Goal: Task Accomplishment & Management: Use online tool/utility

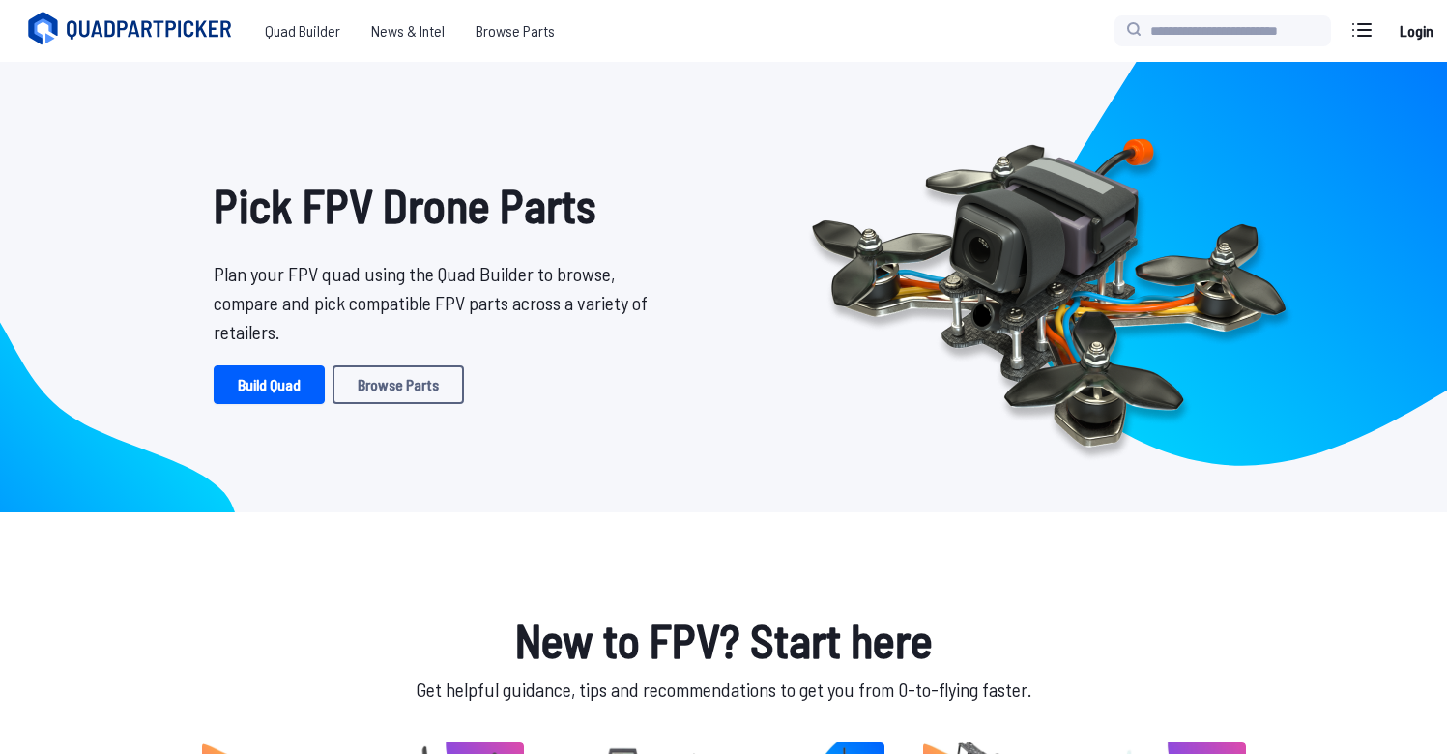
click at [281, 404] on div "Pick FPV Drone Parts Plan your FPV quad using the Quad Builder to browse, compa…" at bounding box center [438, 287] width 634 height 420
click at [396, 379] on link "Browse Parts" at bounding box center [398, 384] width 131 height 39
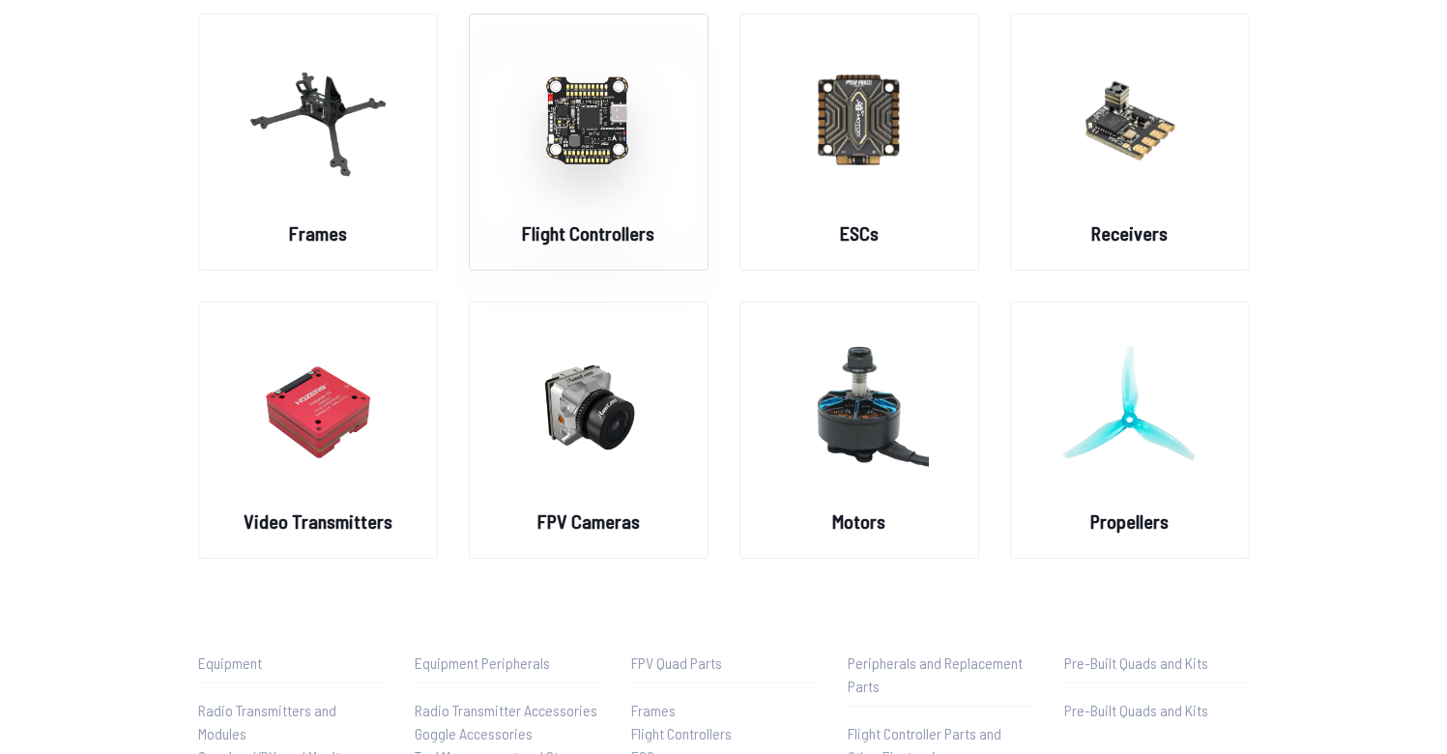
scroll to position [166, 0]
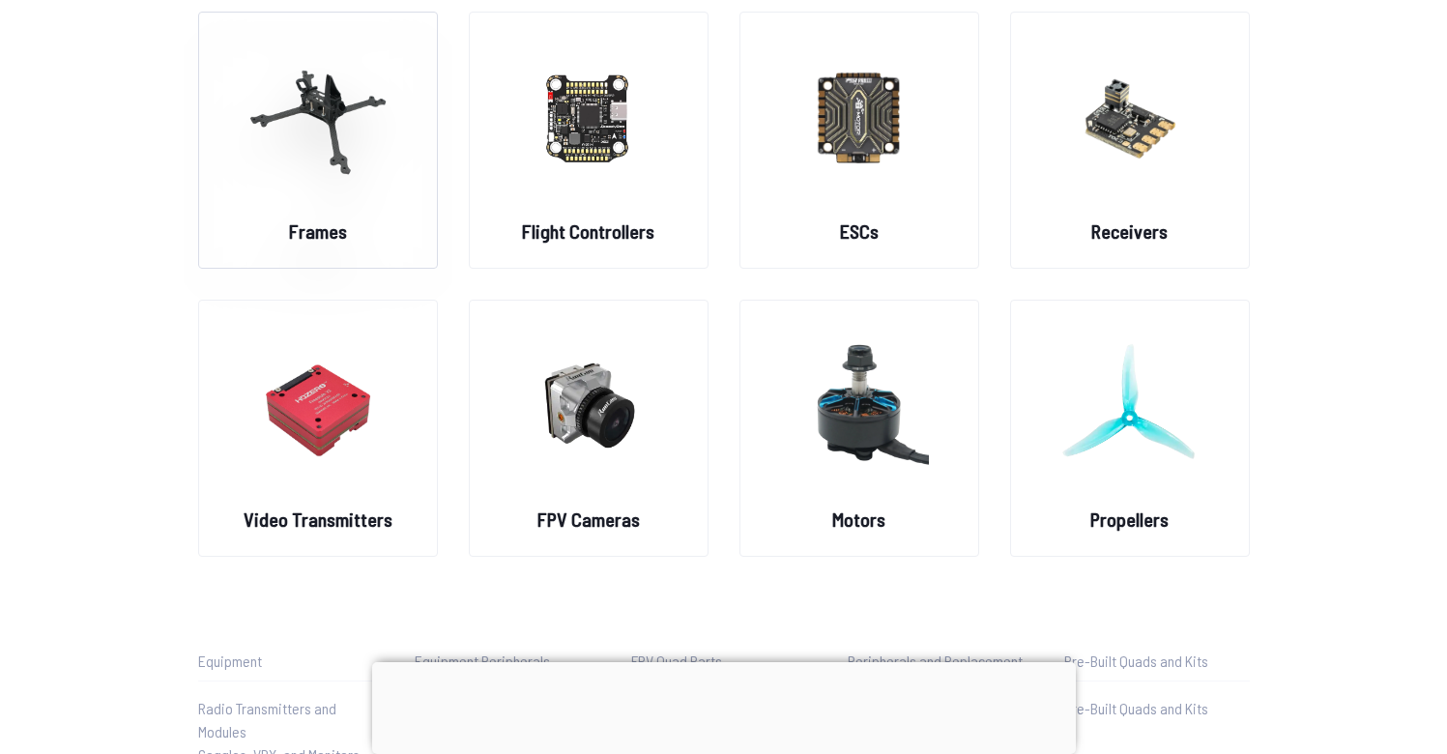
click at [349, 120] on img at bounding box center [317, 117] width 139 height 170
click at [333, 167] on img at bounding box center [317, 117] width 139 height 170
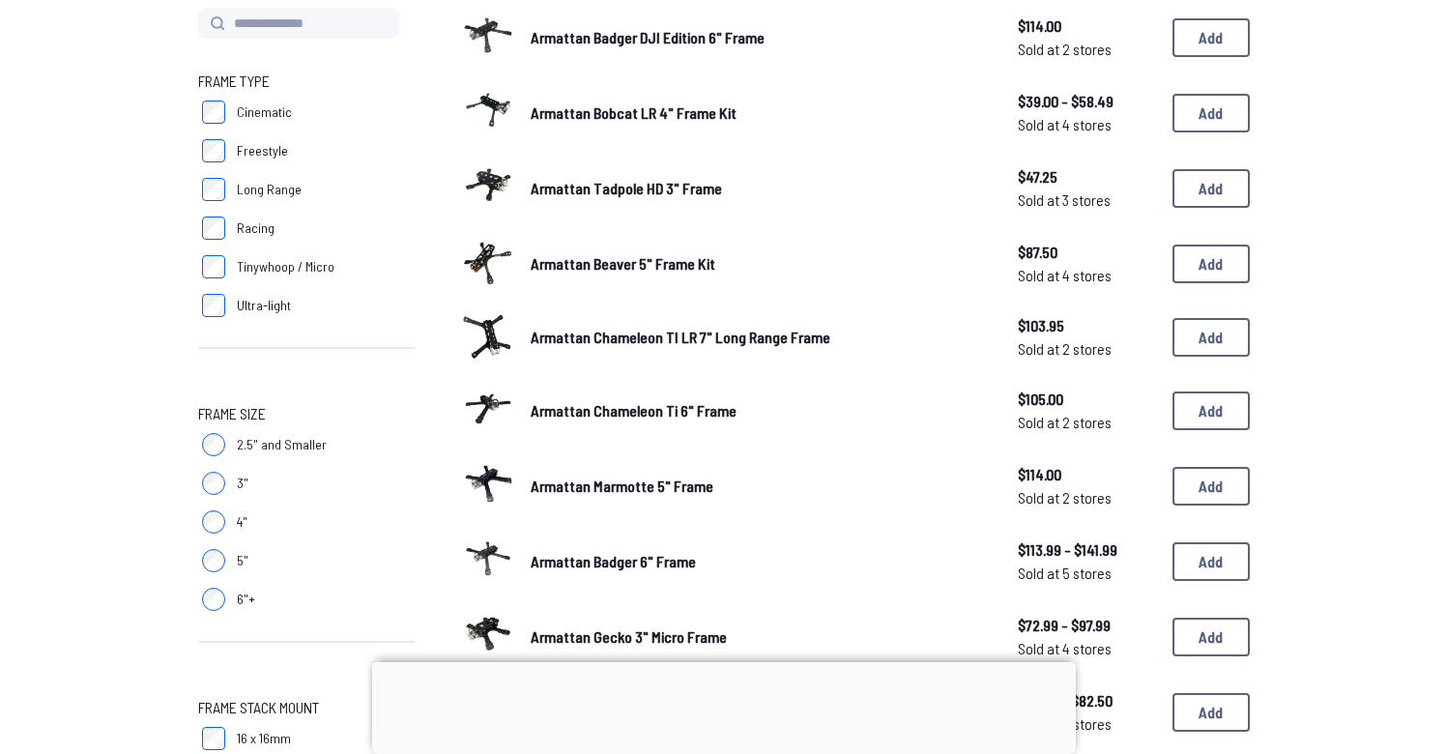
scroll to position [241, 0]
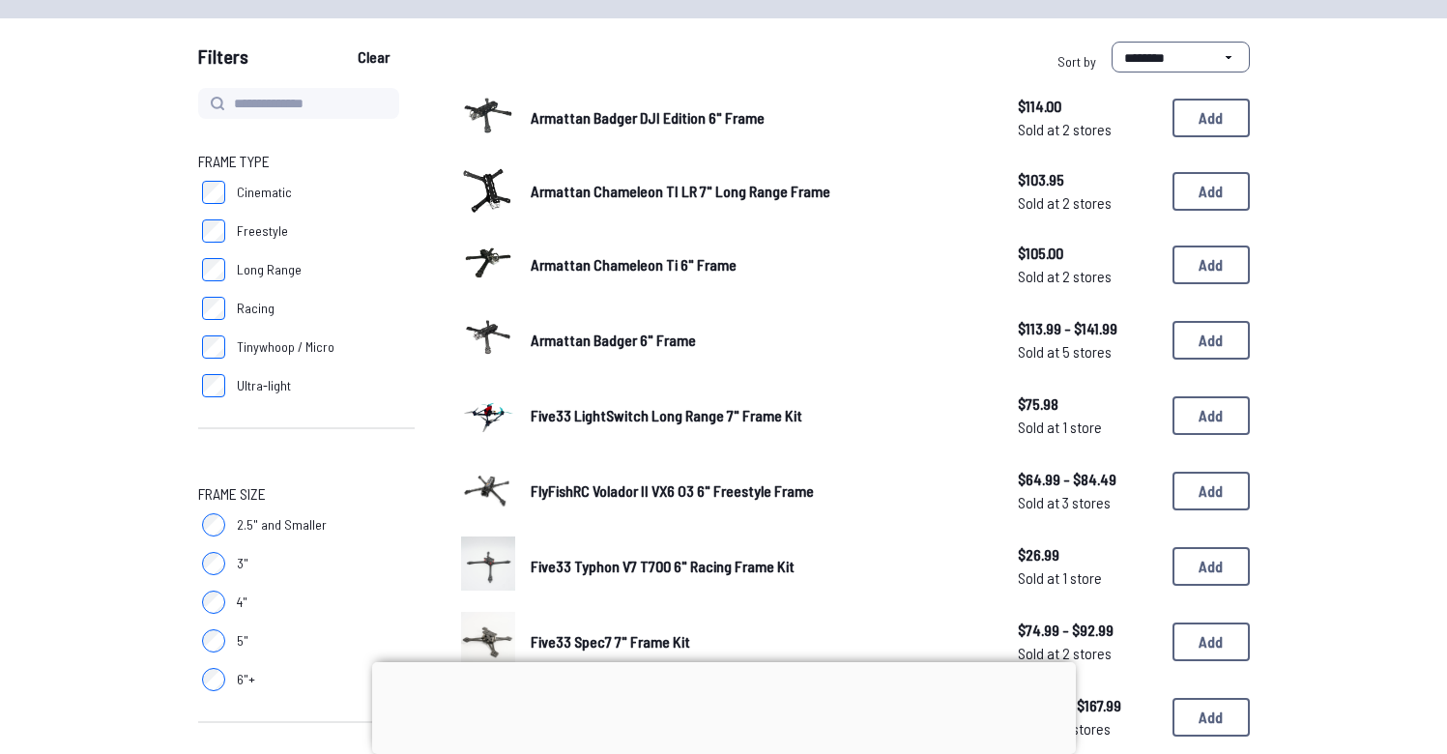
scroll to position [178, 0]
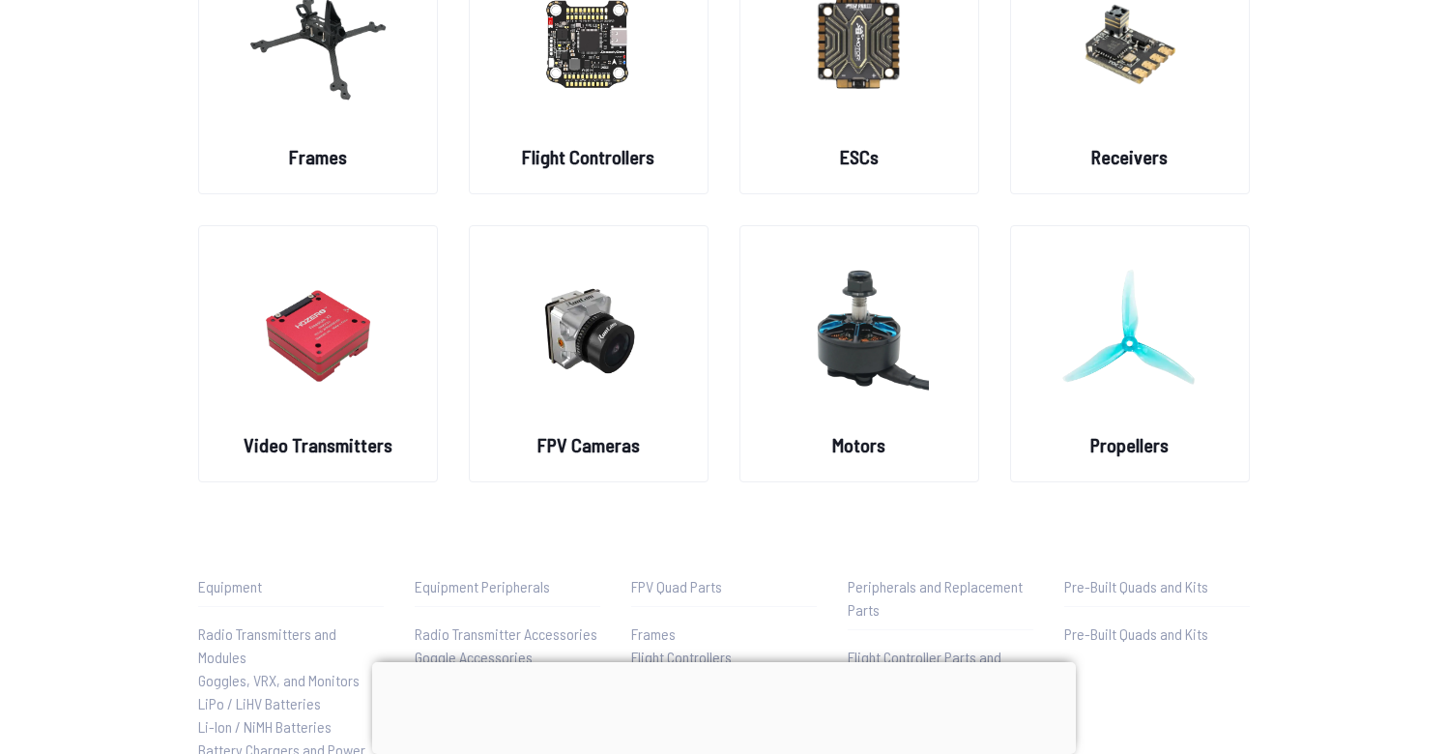
scroll to position [166, 0]
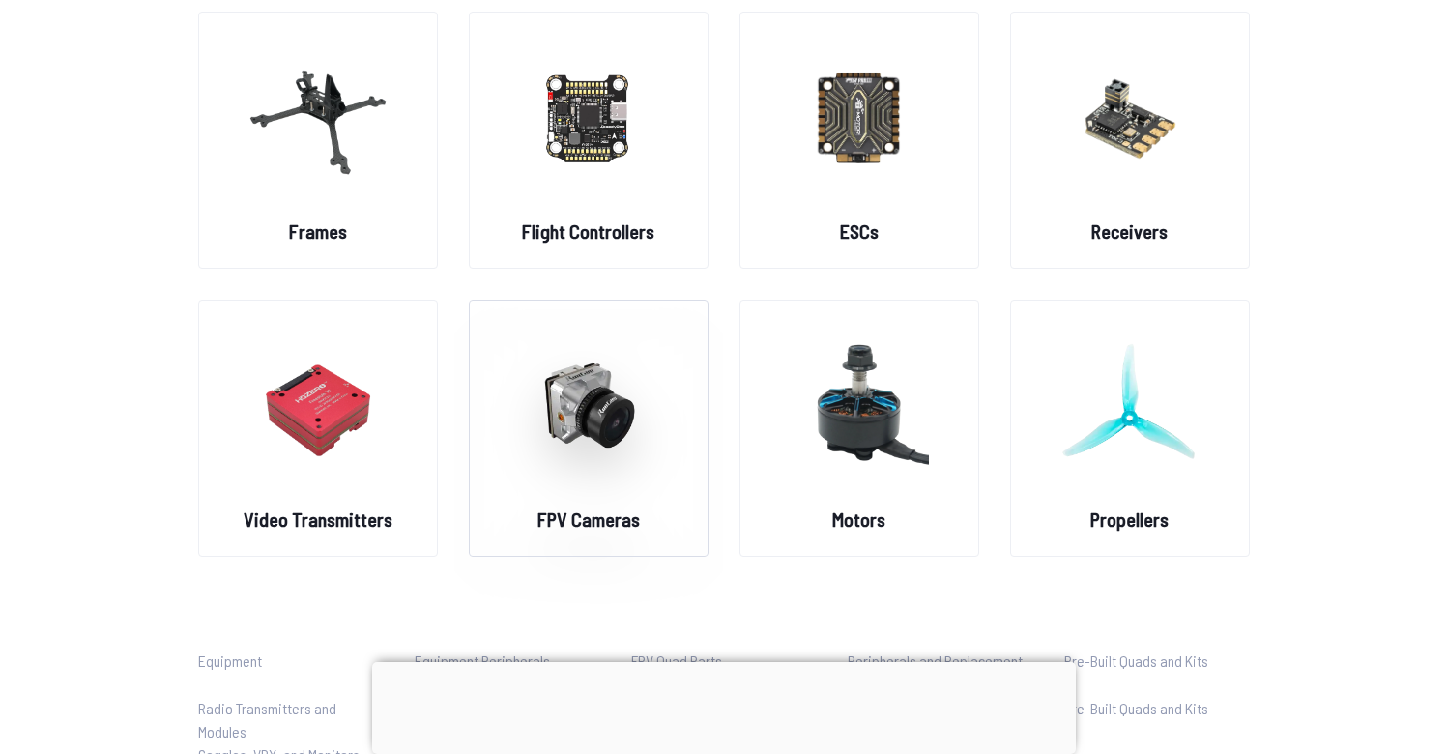
click at [611, 456] on img at bounding box center [588, 405] width 139 height 170
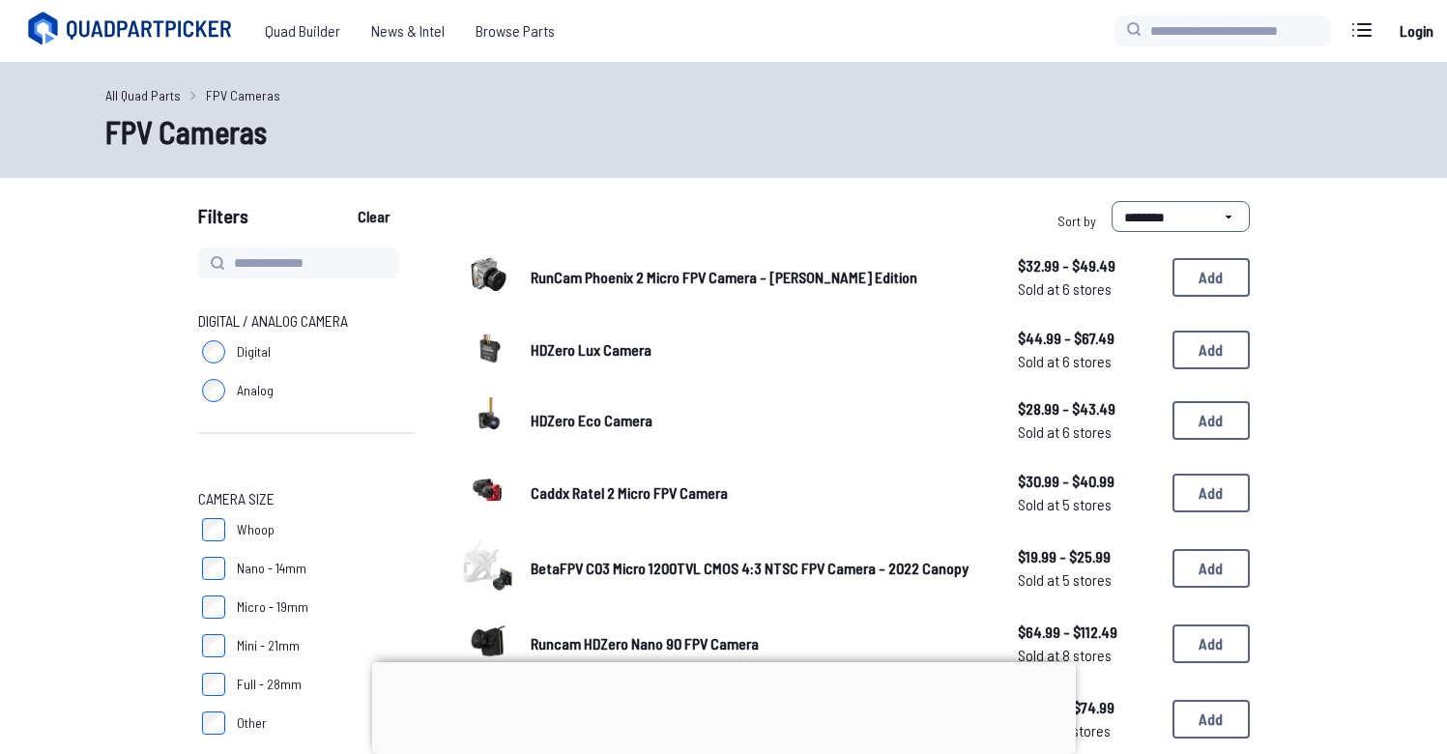
scroll to position [166, 0]
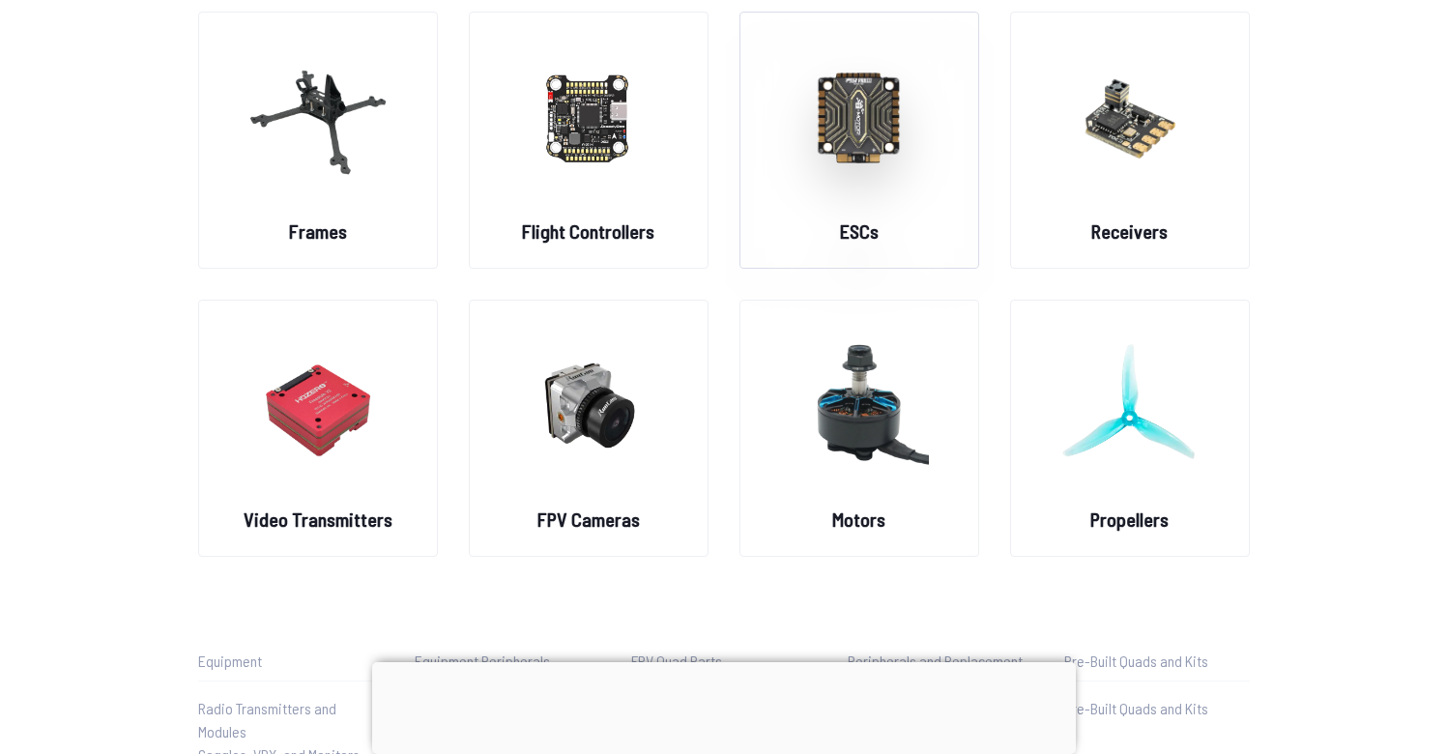
click at [843, 141] on img at bounding box center [859, 117] width 139 height 170
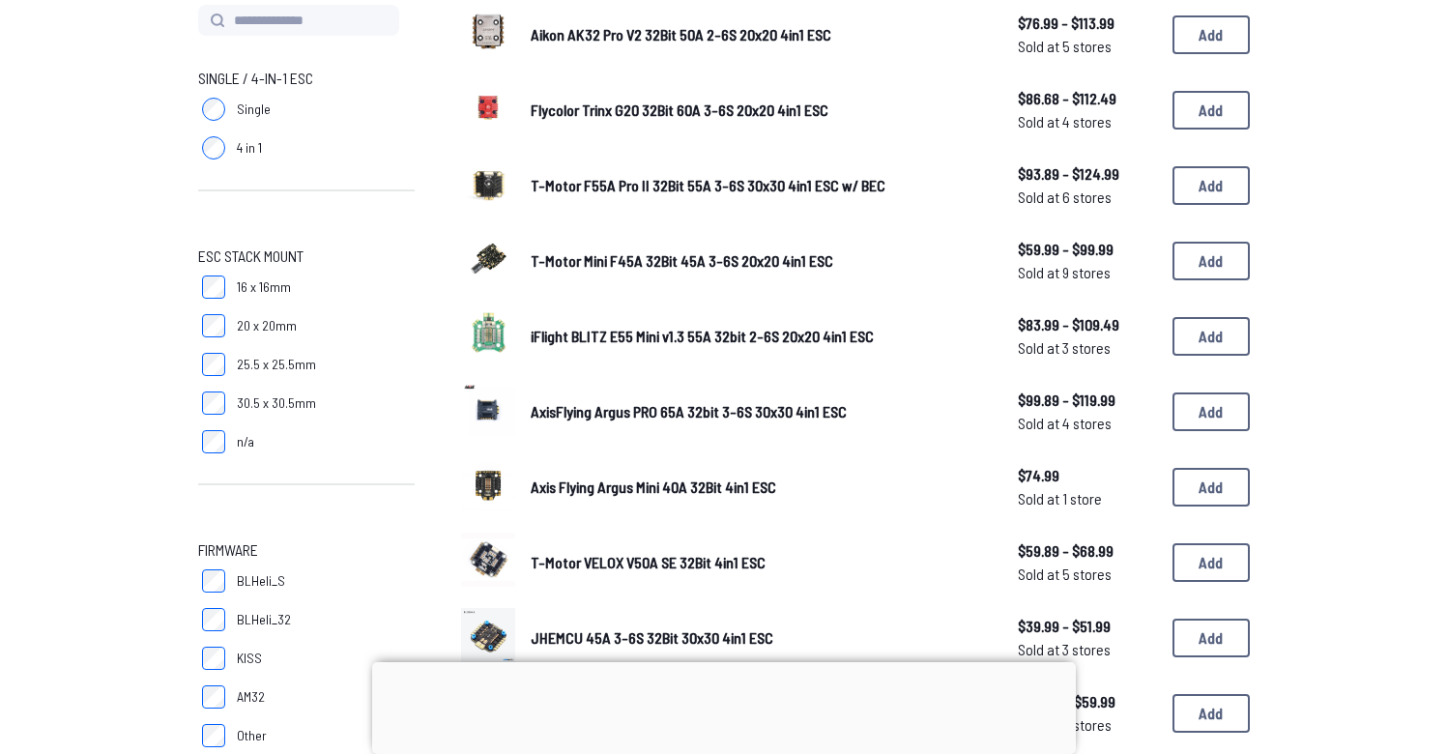
scroll to position [258, 0]
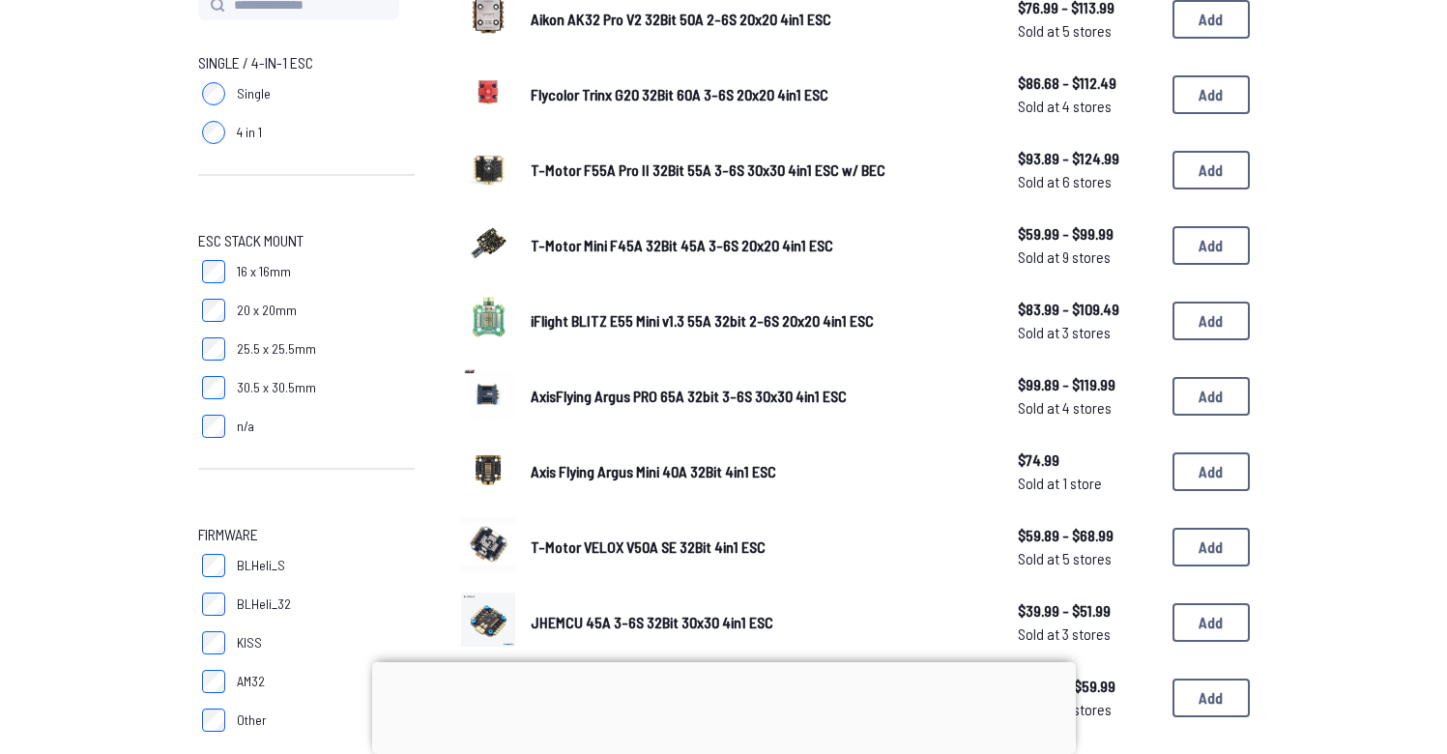
click at [695, 245] on span "T-Motor Mini F45A 32Bit 45A 3-6S 20x20 4in1 ESC" at bounding box center [682, 245] width 303 height 18
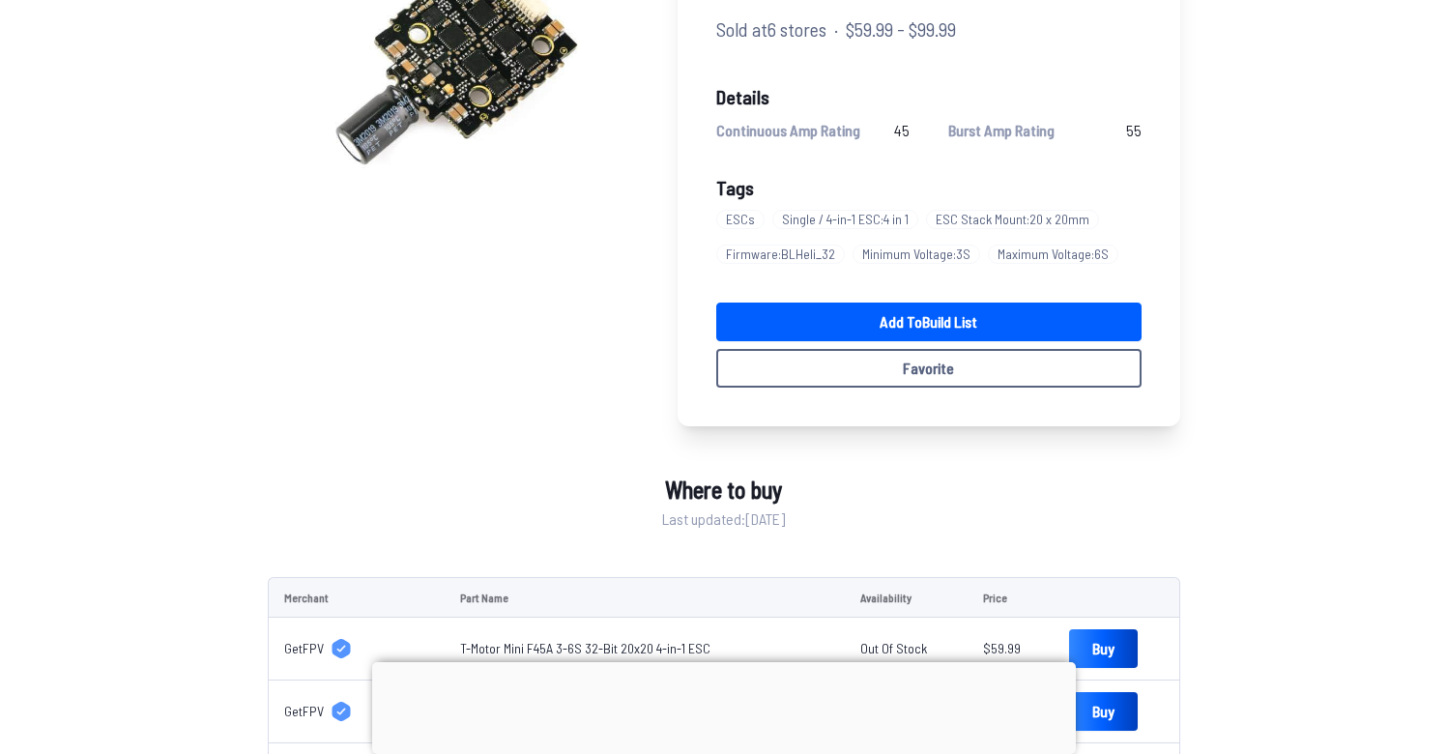
scroll to position [259, 0]
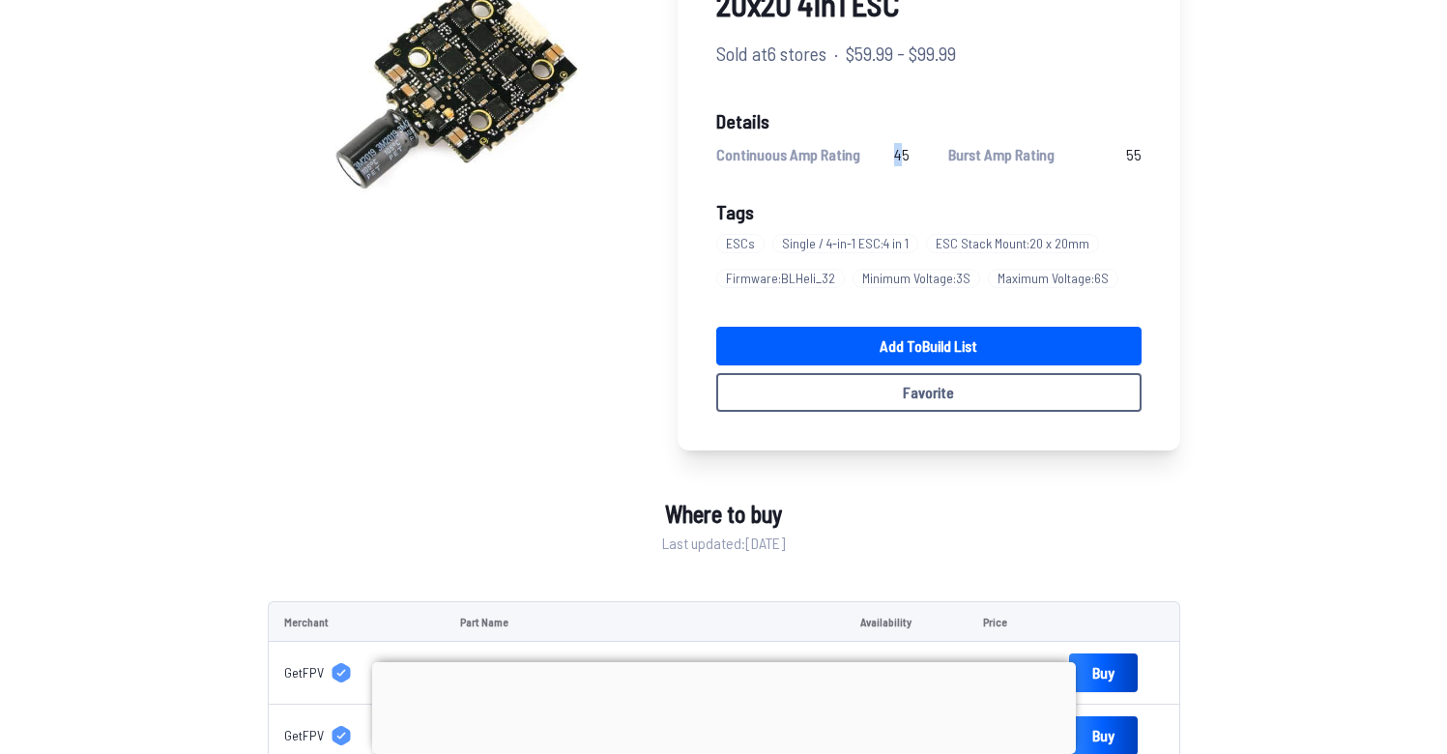
drag, startPoint x: 905, startPoint y: 155, endPoint x: 877, endPoint y: 154, distance: 28.0
click at [877, 154] on div "Continuous Amp Rating 45" at bounding box center [812, 154] width 193 height 23
click at [916, 159] on div "Continuous Amp Rating 45 Burst Amp Rating 55" at bounding box center [928, 154] width 425 height 23
drag, startPoint x: 913, startPoint y: 158, endPoint x: 894, endPoint y: 157, distance: 19.4
click at [894, 157] on div "Continuous Amp Rating 45 Burst Amp Rating 55" at bounding box center [928, 154] width 425 height 23
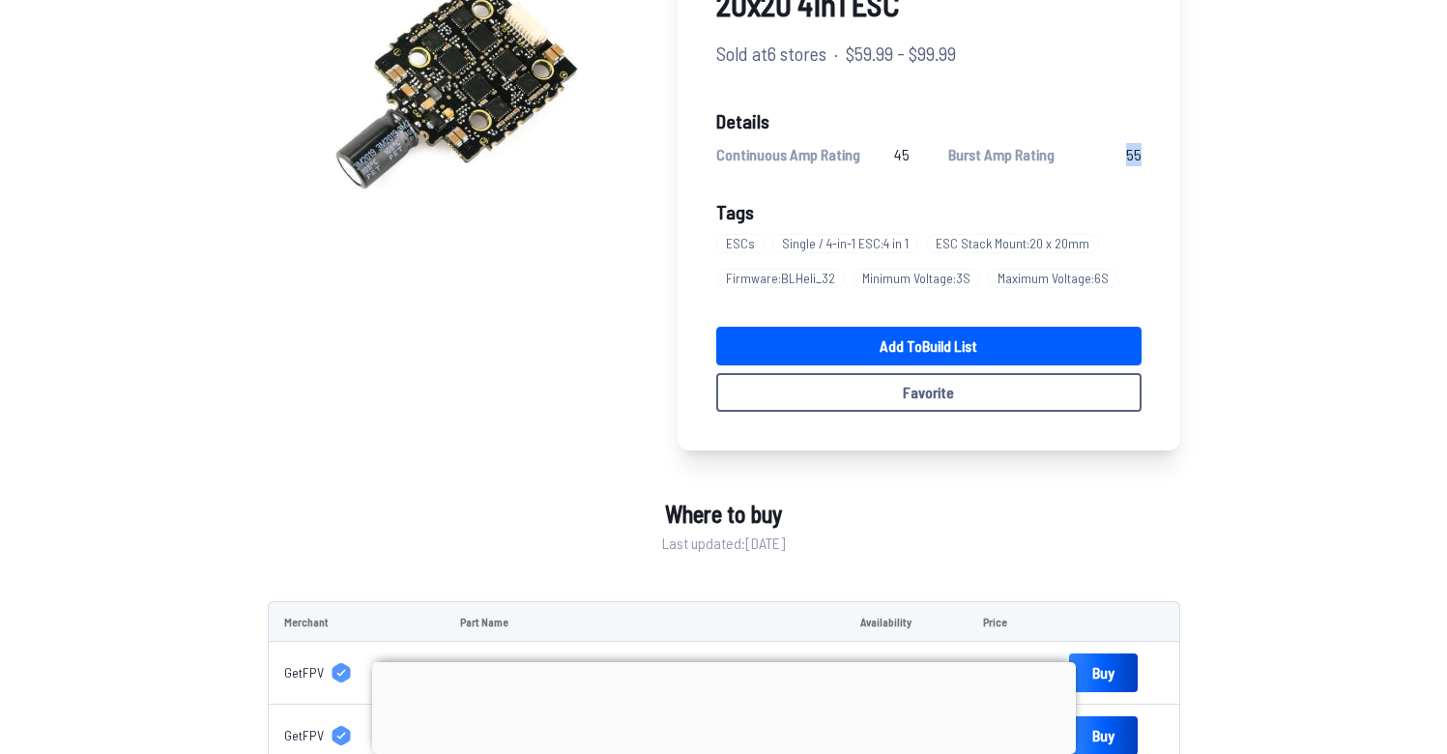
drag, startPoint x: 1129, startPoint y: 157, endPoint x: 1146, endPoint y: 159, distance: 17.6
click at [1150, 160] on div "T-Motor Mini F45A 32Bit 45A 3-6S 20x20 4in1 ESC Sold at 6 stores · $59.99 - $99…" at bounding box center [929, 173] width 503 height 555
click at [927, 173] on div "T-Motor Mini F45A 32Bit 45A 3-6S 20x20 4in1 ESC Sold at 6 stores · $59.99 - $99…" at bounding box center [929, 173] width 503 height 555
drag, startPoint x: 897, startPoint y: 156, endPoint x: 914, endPoint y: 156, distance: 17.4
click at [914, 156] on div "Continuous Amp Rating 45 Burst Amp Rating 55" at bounding box center [928, 154] width 425 height 23
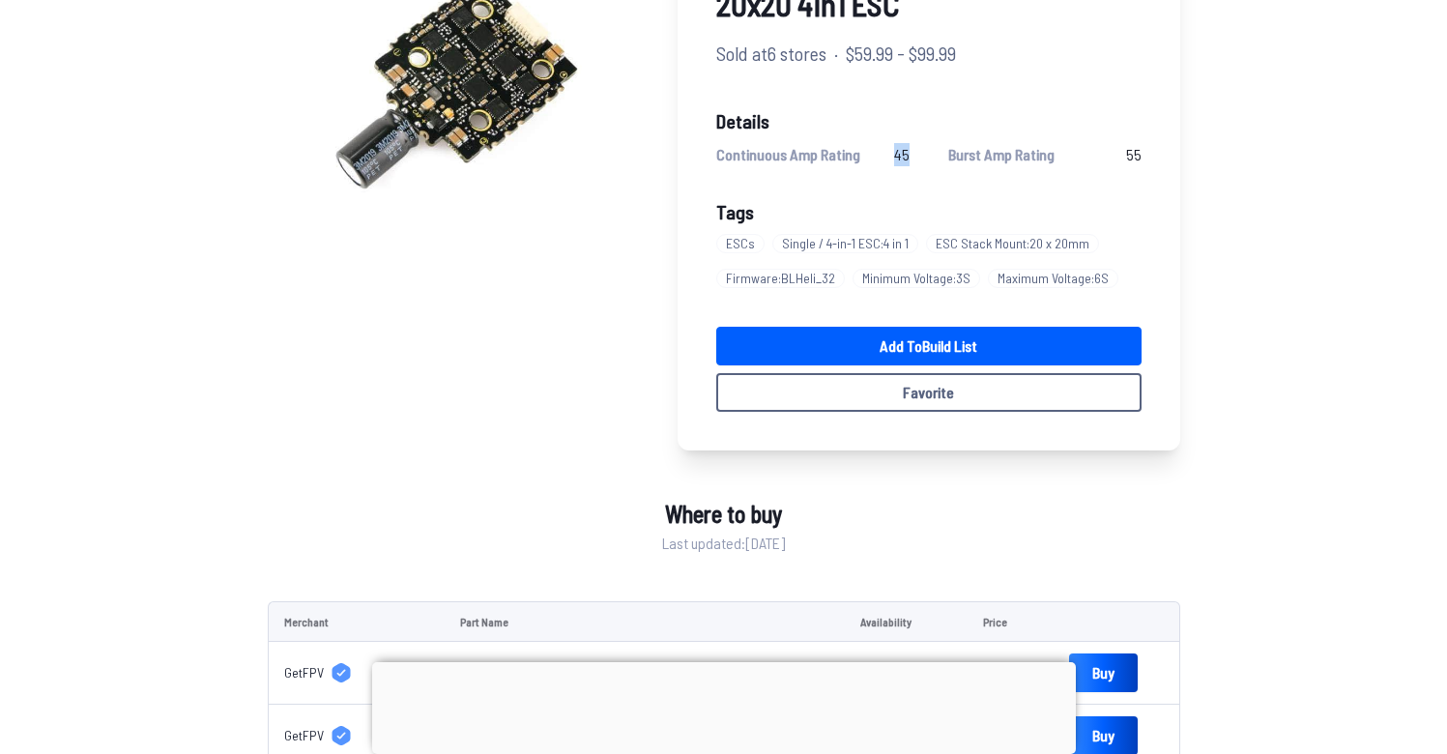
scroll to position [258, 0]
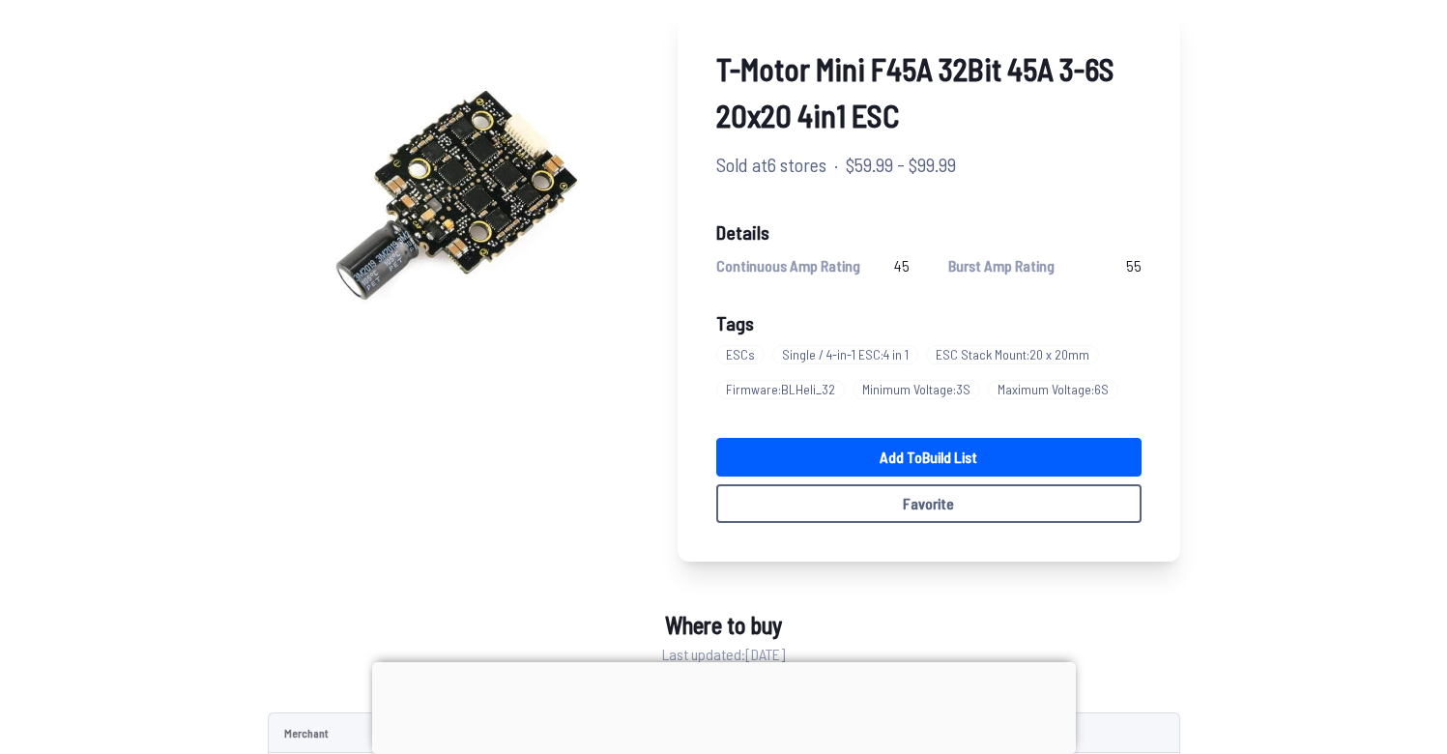
scroll to position [84, 0]
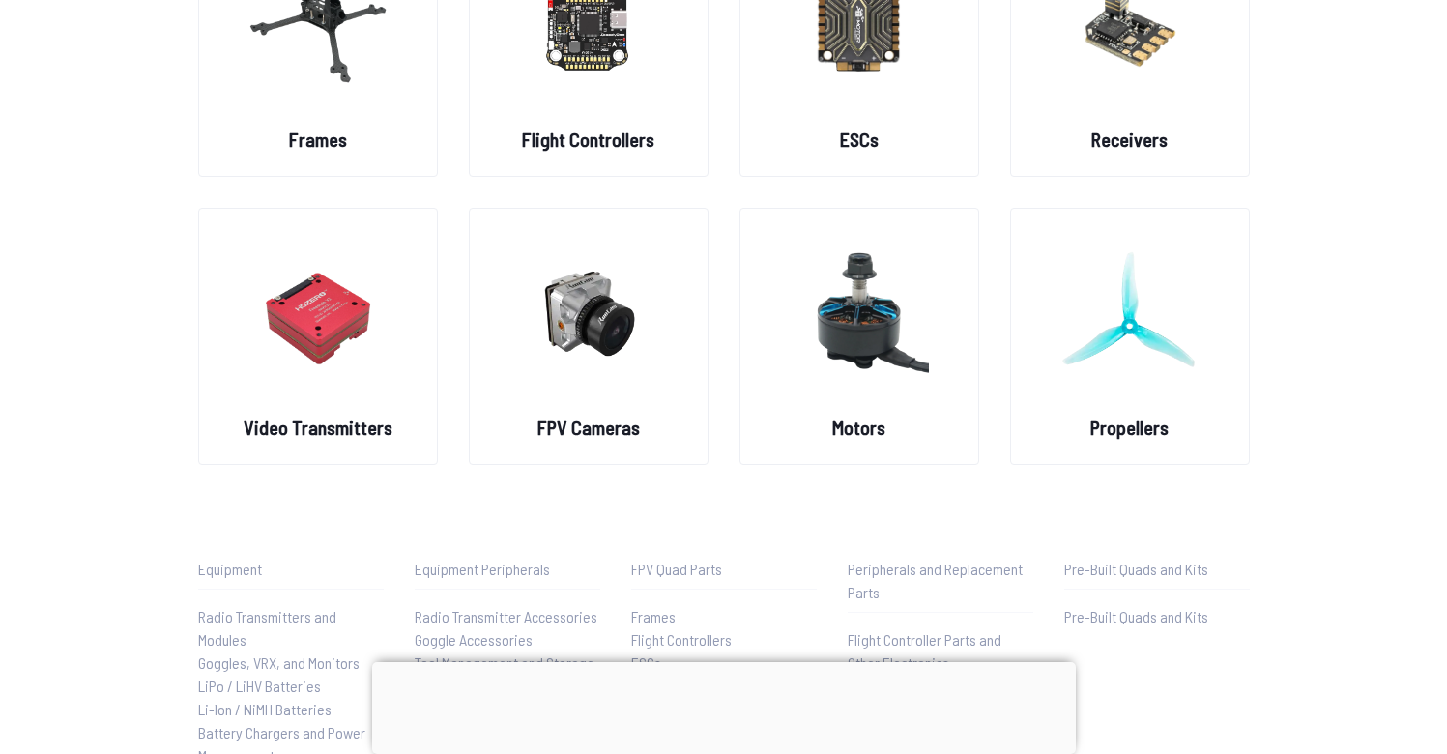
scroll to position [166, 0]
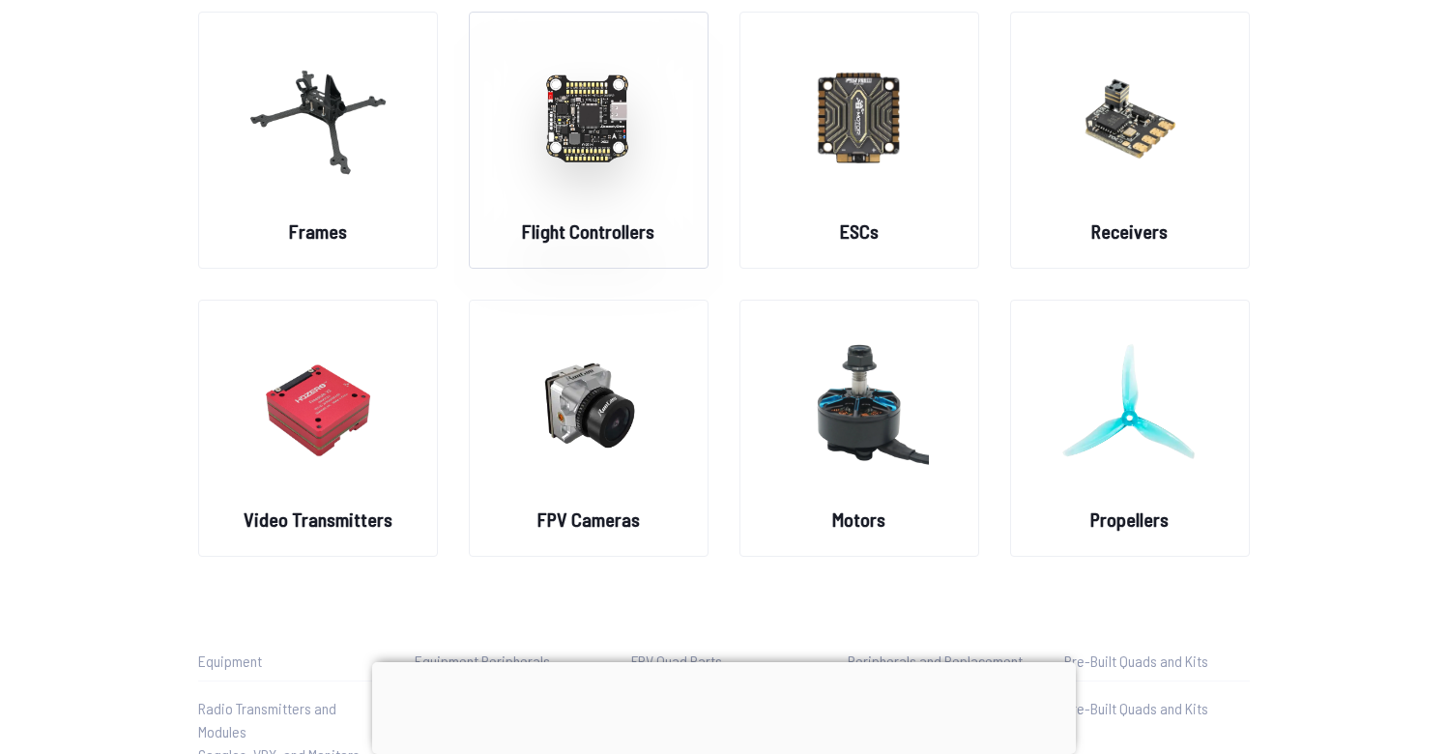
click at [575, 214] on figure at bounding box center [588, 115] width 217 height 205
click at [587, 233] on h2 "Flight Controllers" at bounding box center [588, 230] width 132 height 27
click at [594, 109] on img at bounding box center [588, 117] width 139 height 170
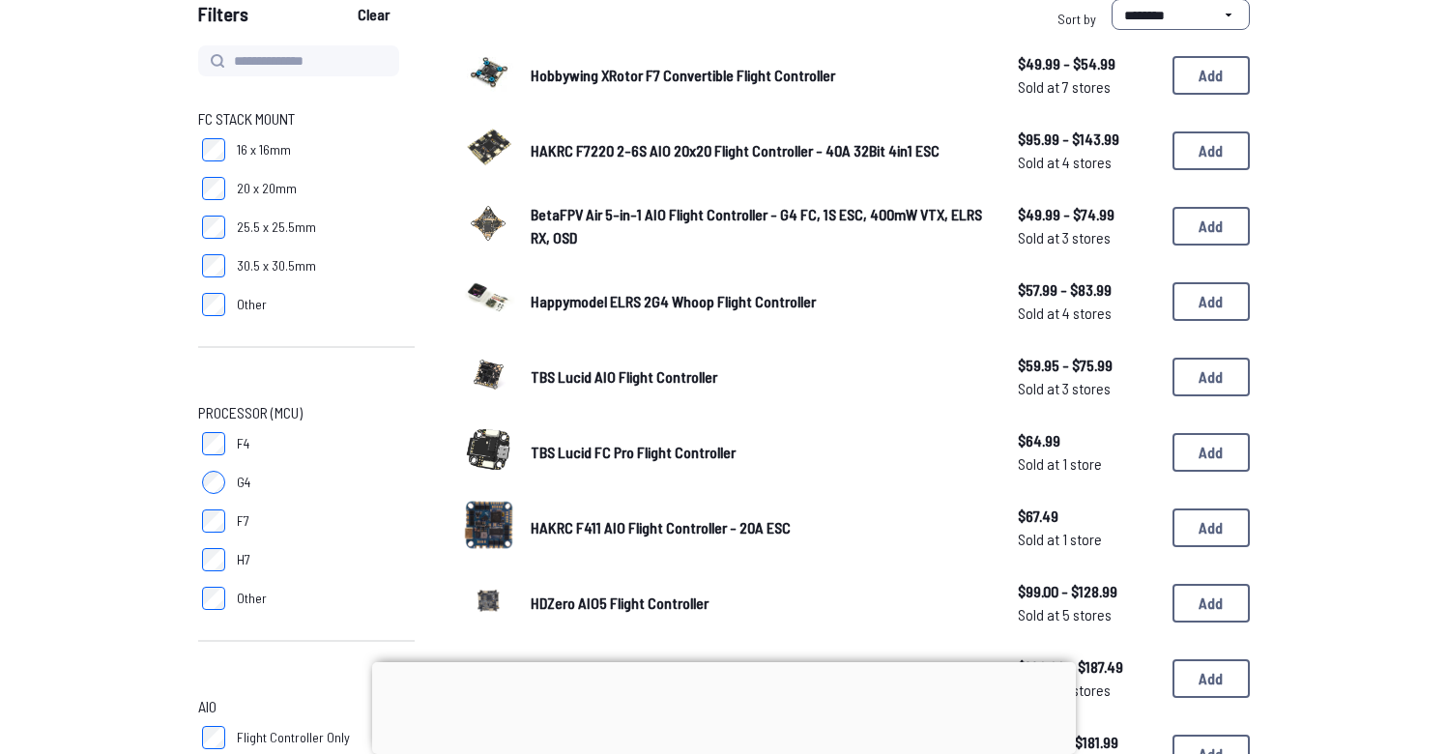
scroll to position [481, 0]
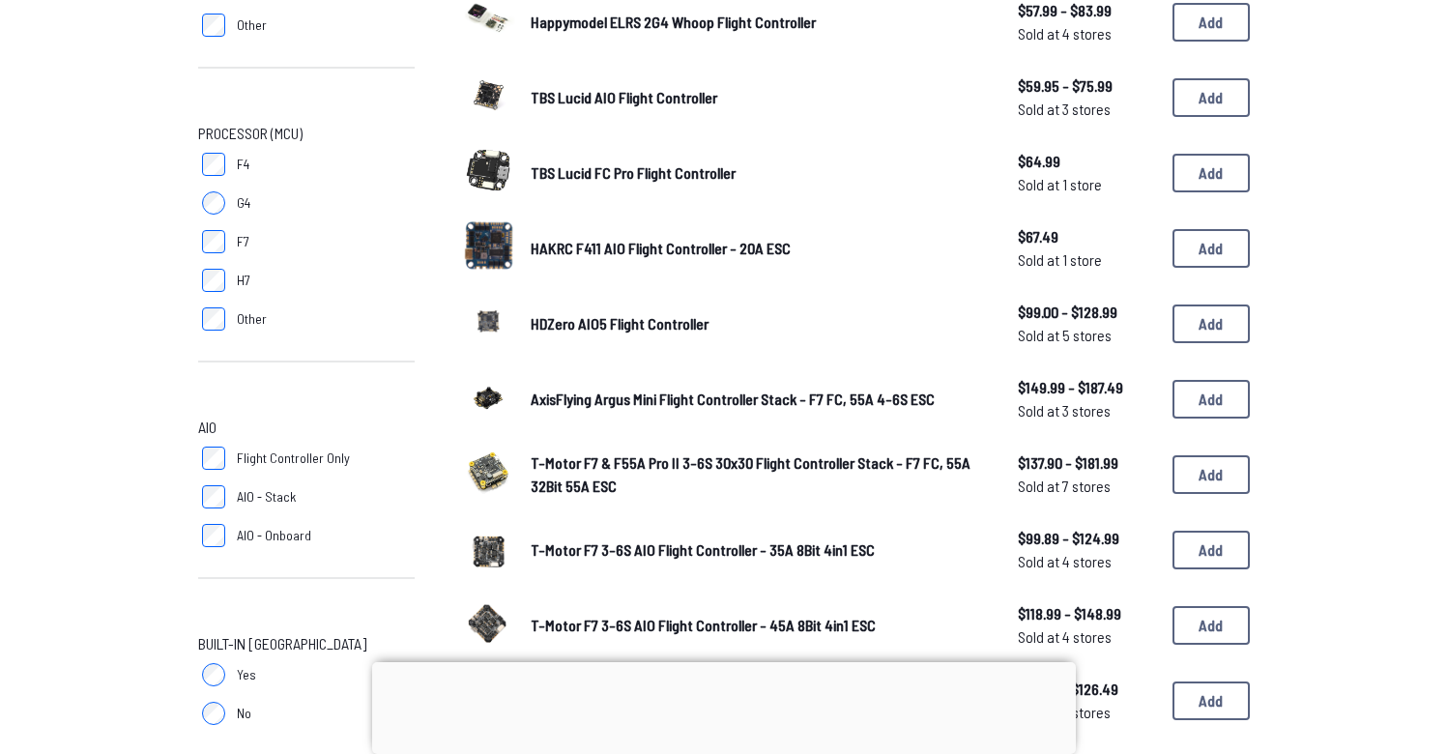
click at [639, 245] on span "HAKRC F411 AIO Flight Controller - 20A ESC" at bounding box center [661, 248] width 260 height 18
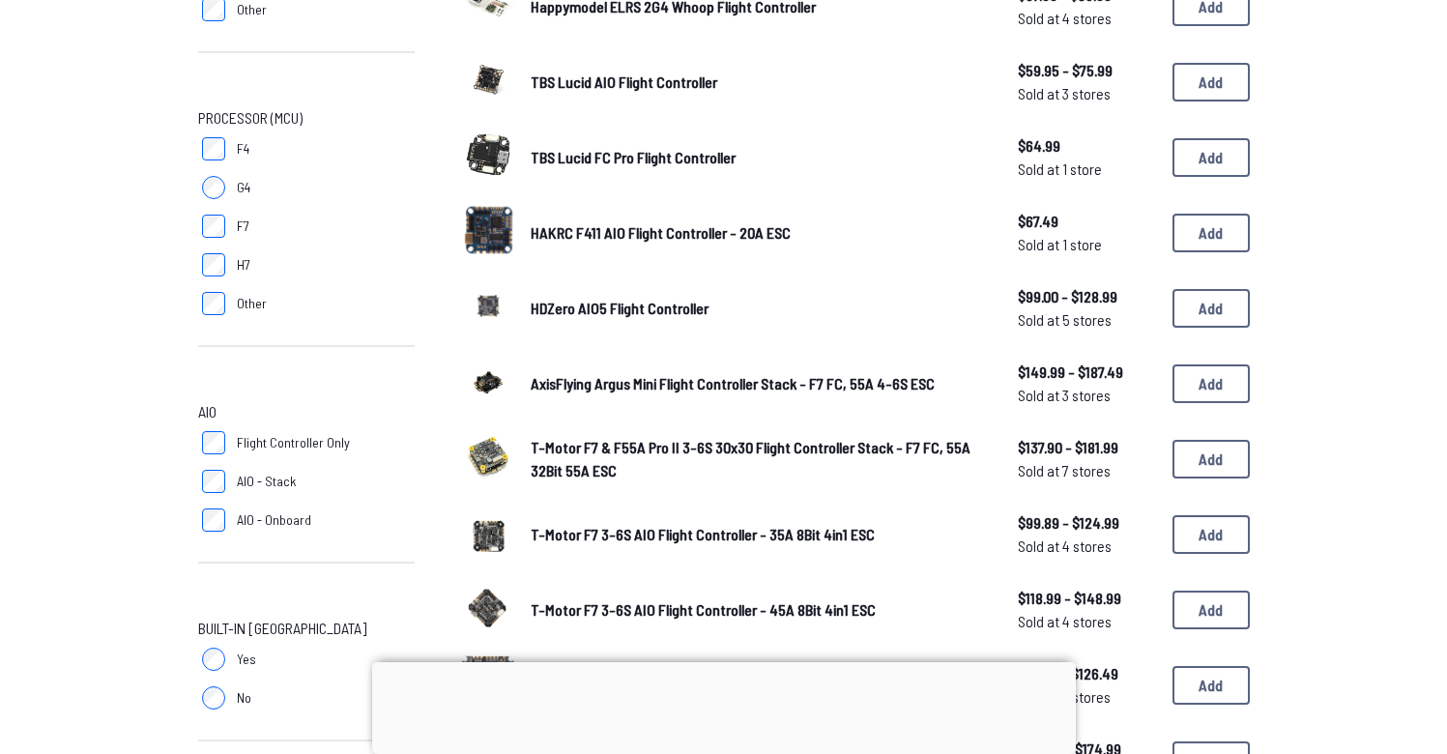
scroll to position [502, 0]
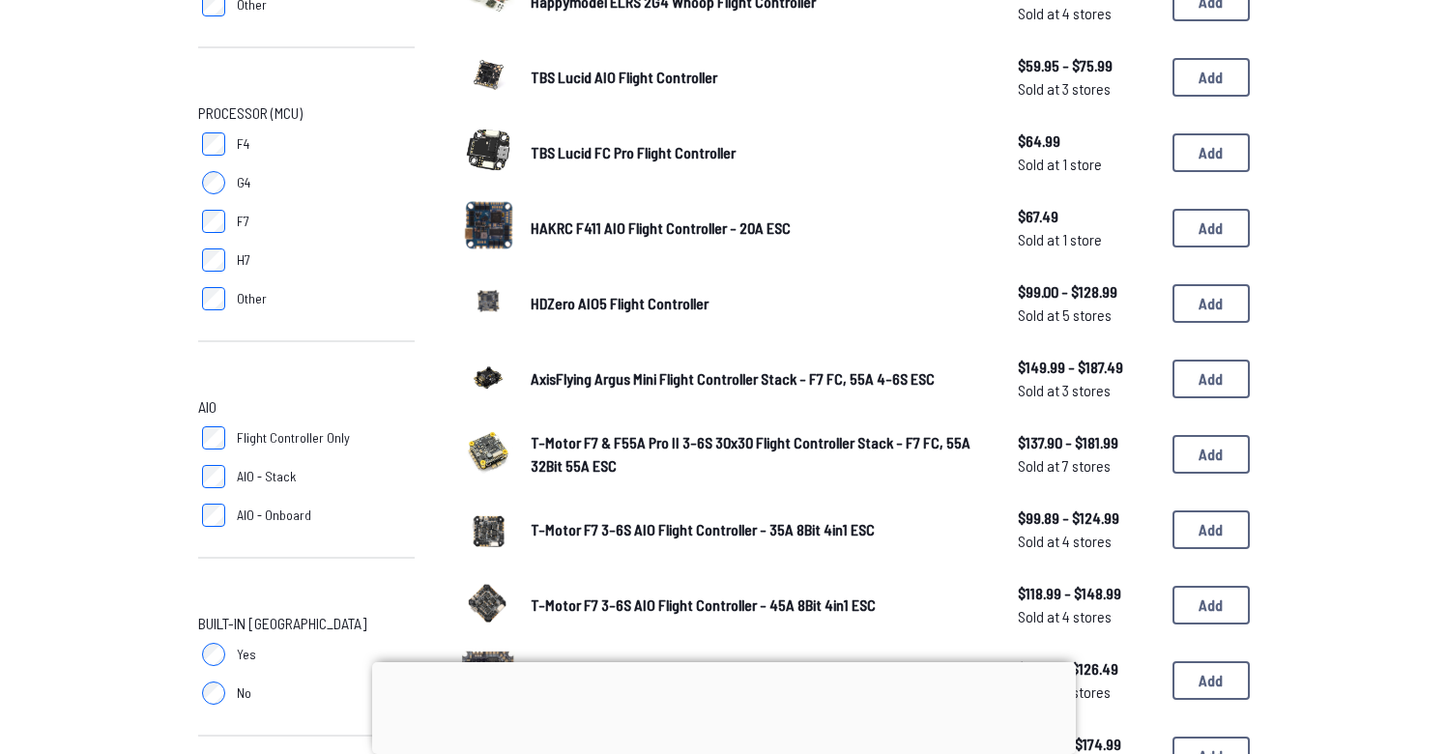
click at [620, 232] on span "HAKRC F411 AIO Flight Controller - 20A ESC" at bounding box center [661, 227] width 260 height 18
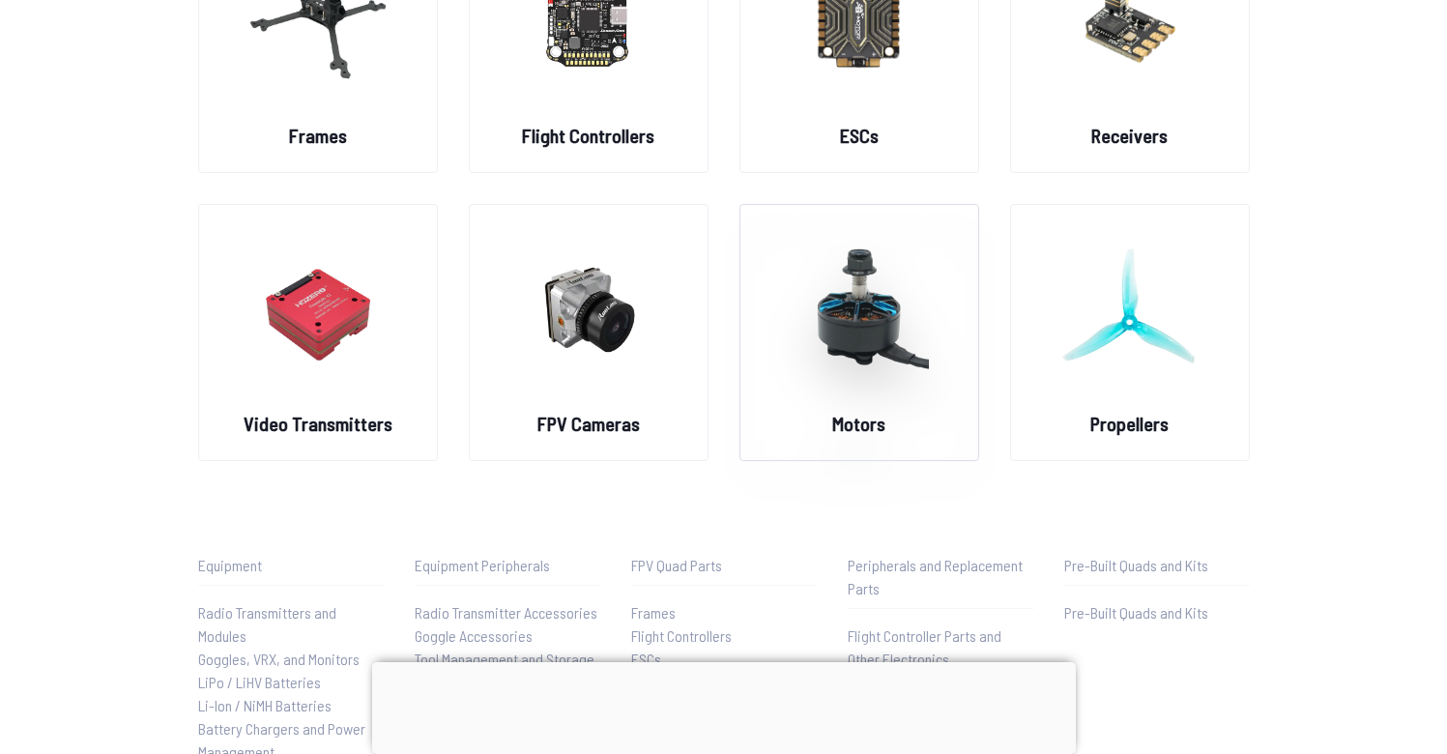
scroll to position [63, 0]
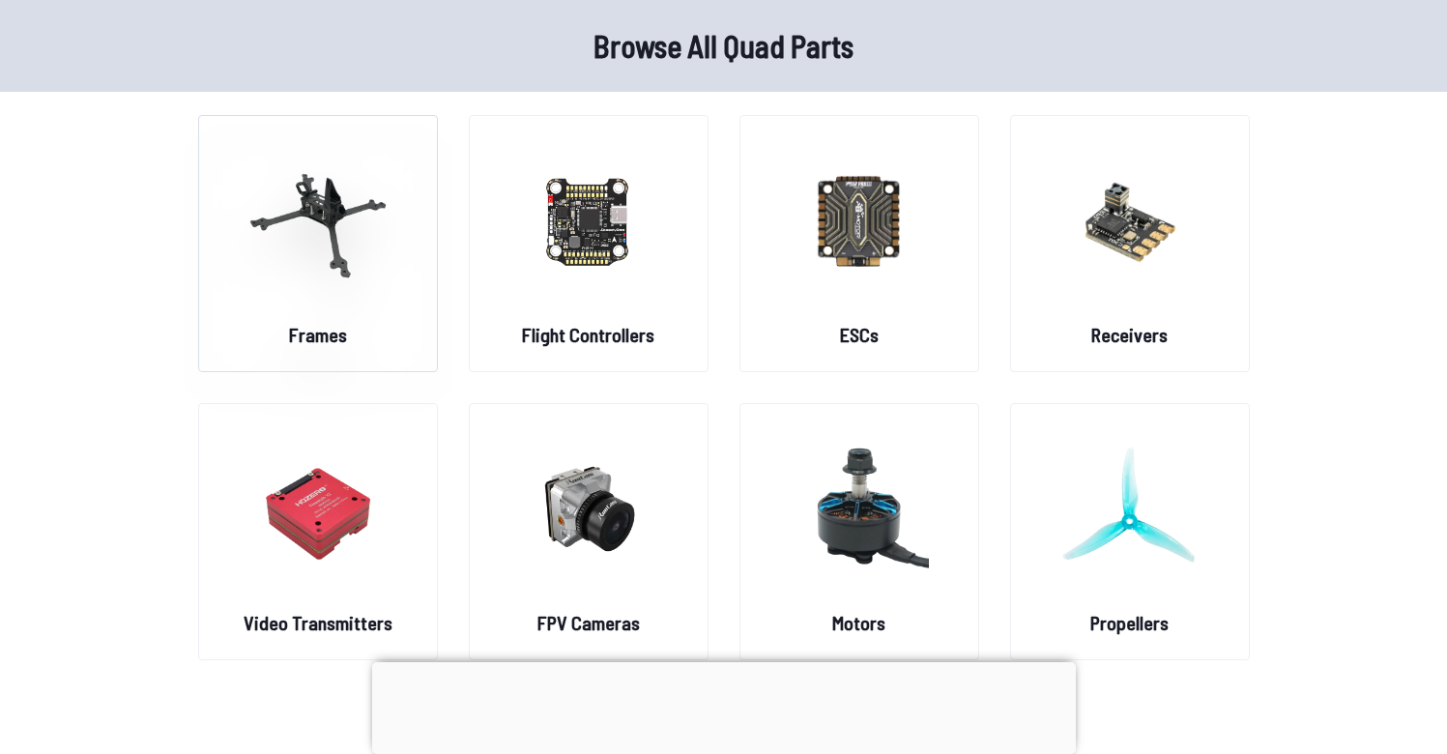
click at [326, 178] on img at bounding box center [317, 220] width 139 height 170
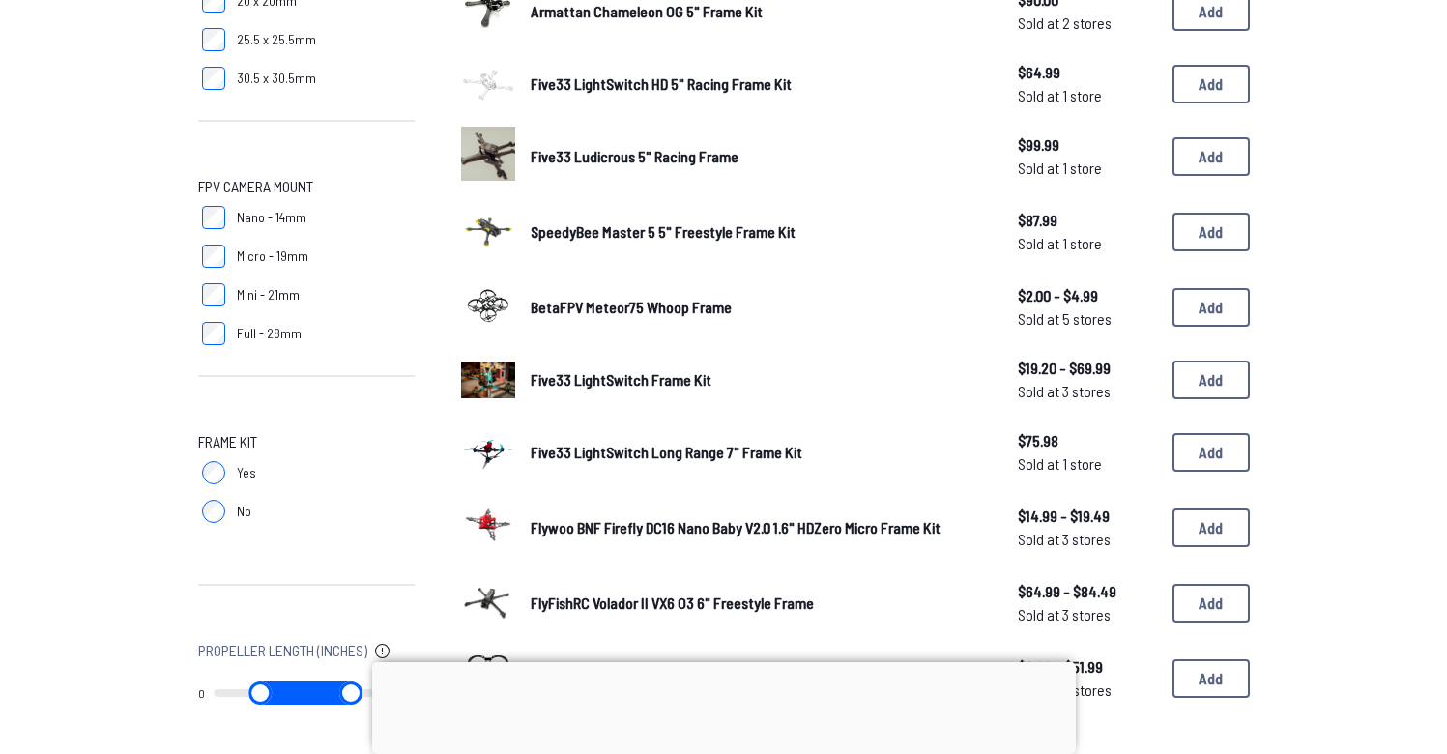
scroll to position [1323, 0]
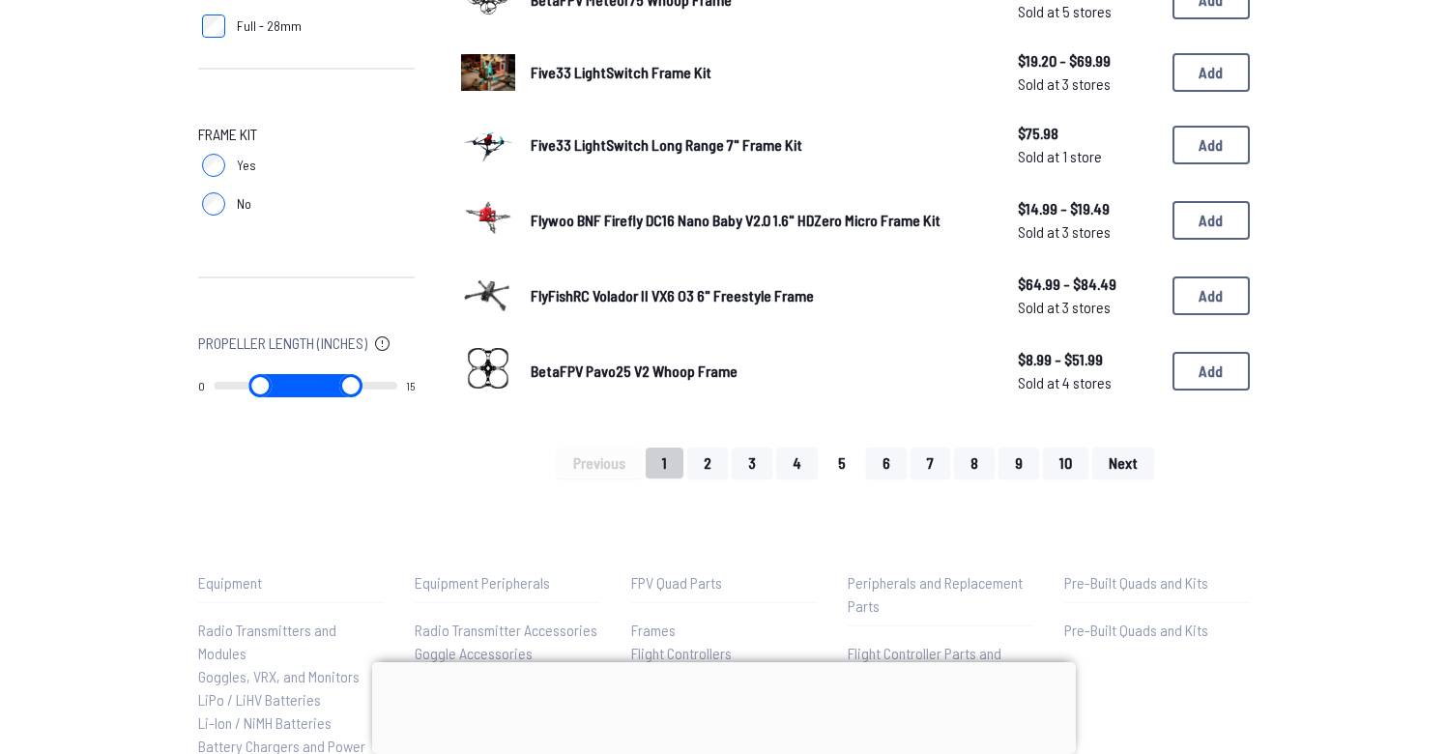
click at [848, 459] on button "5" at bounding box center [842, 463] width 41 height 31
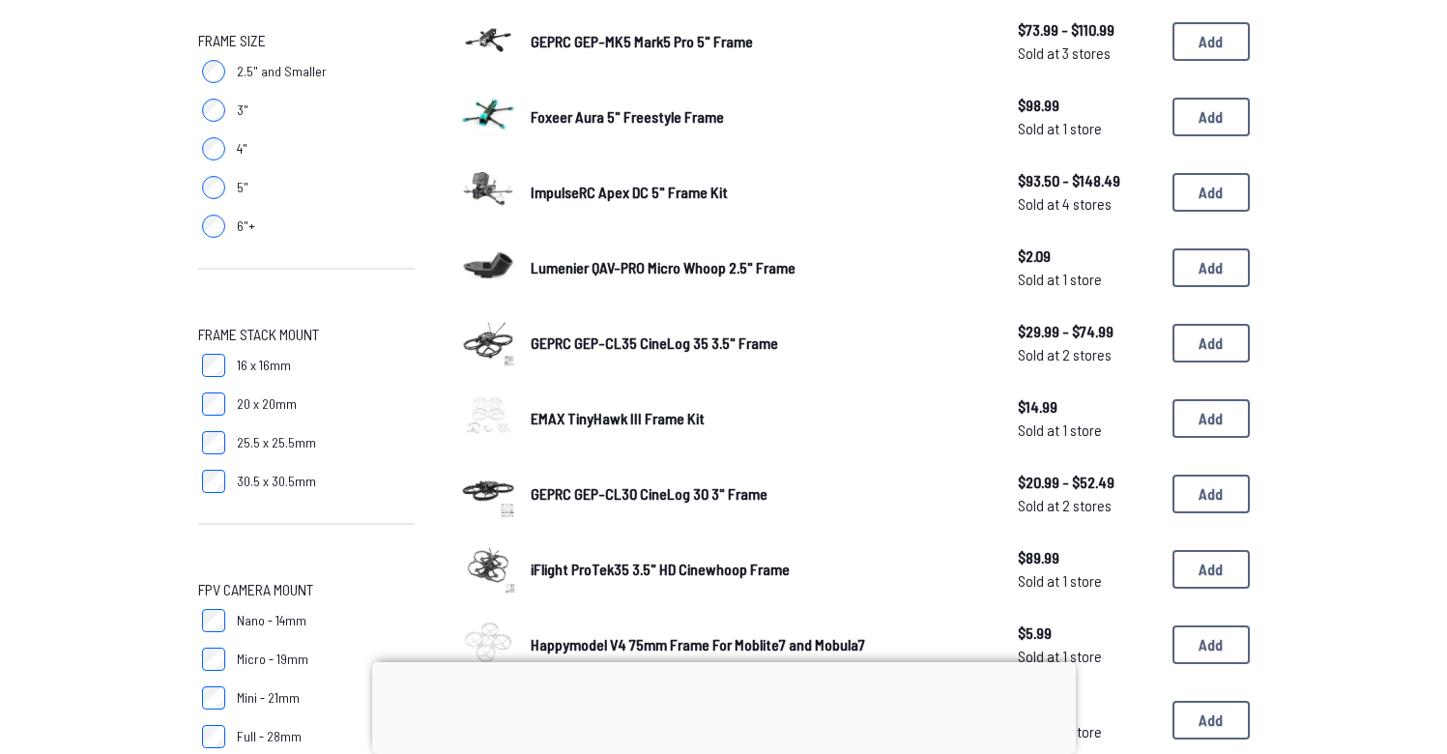
scroll to position [645, 0]
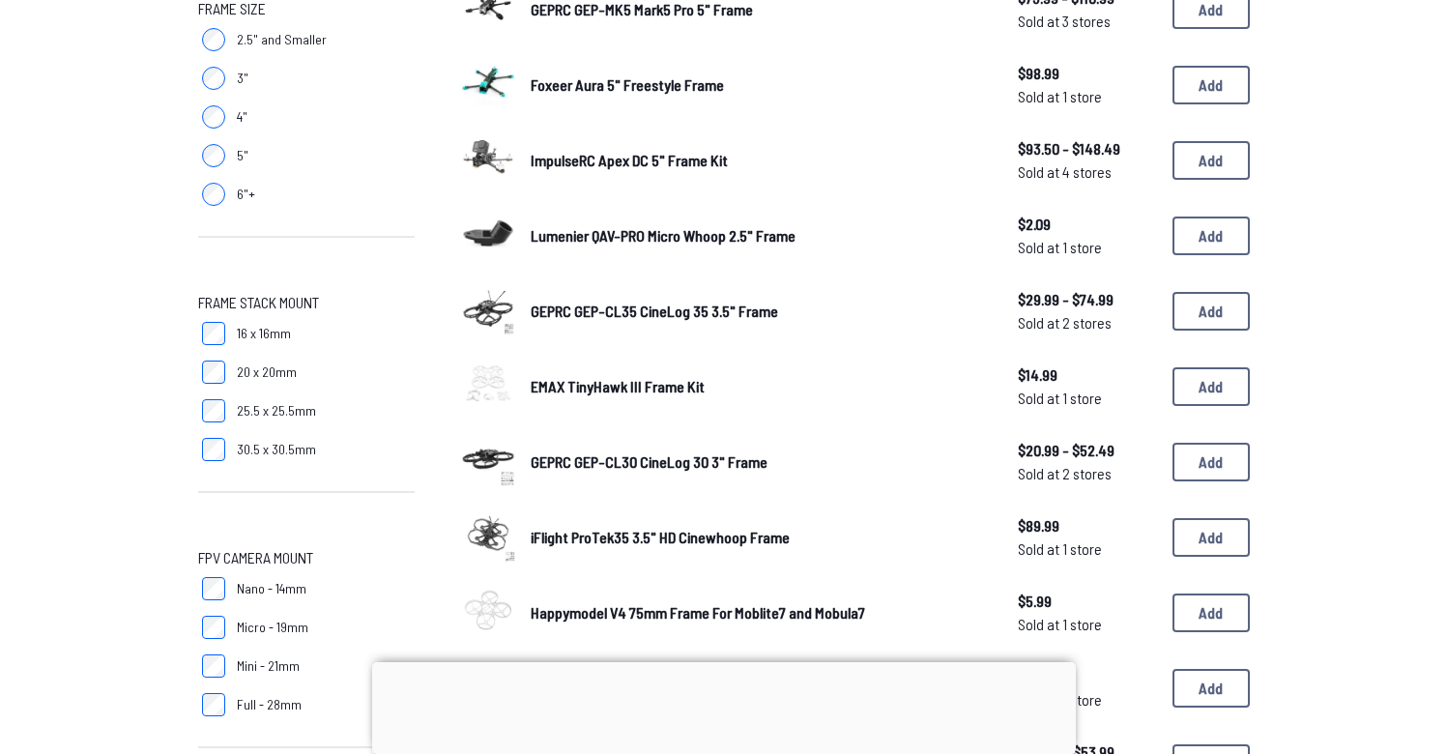
click at [642, 159] on span "ImpulseRC Apex DC 5" Frame Kit" at bounding box center [629, 160] width 197 height 18
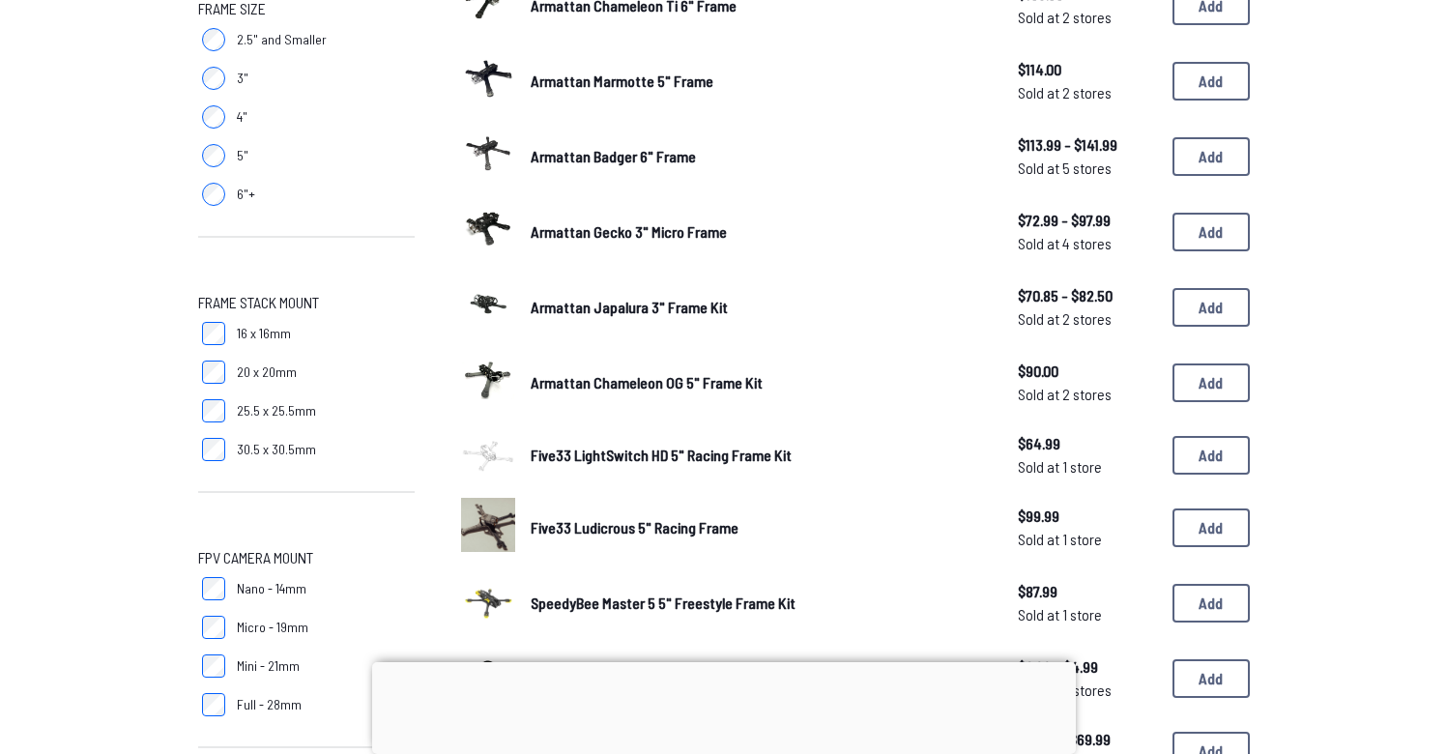
scroll to position [1323, 0]
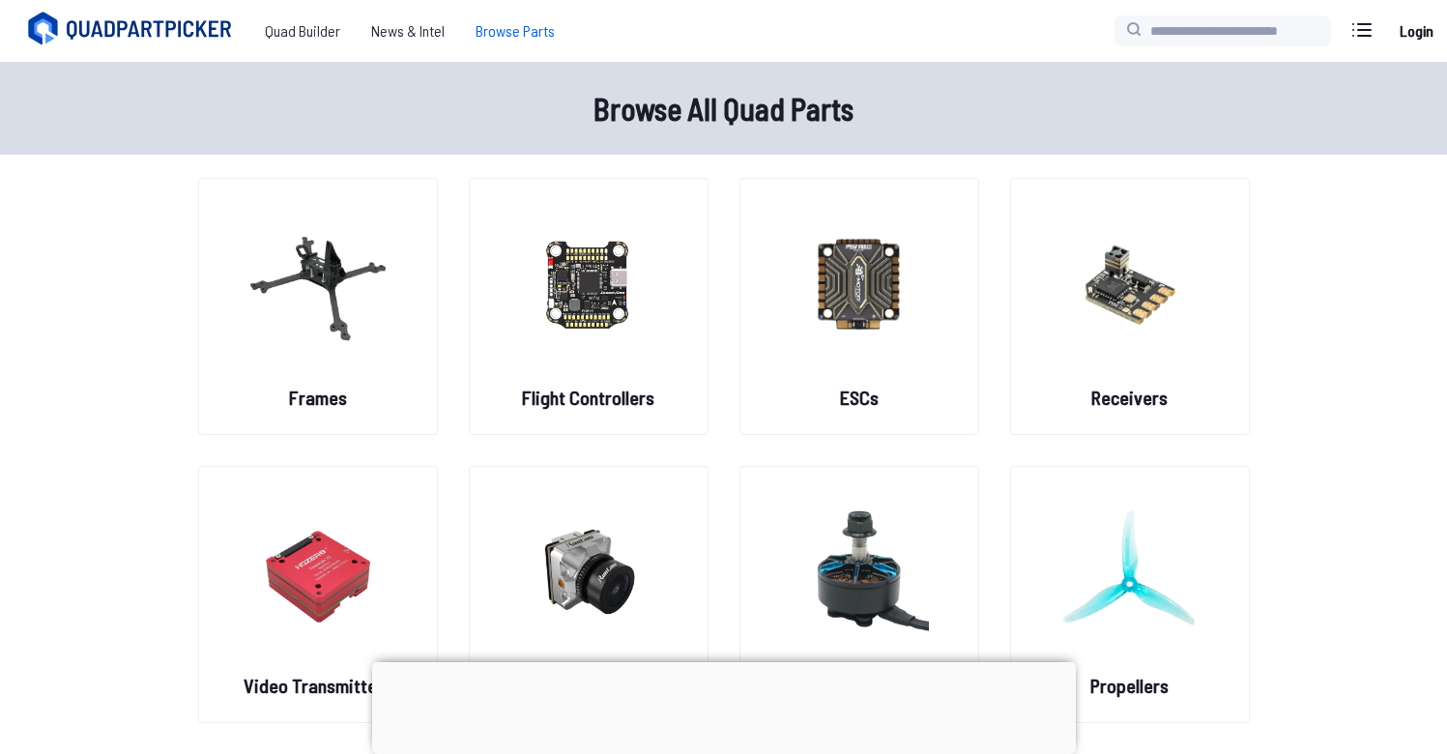
click at [119, 25] on icon at bounding box center [132, 29] width 217 height 39
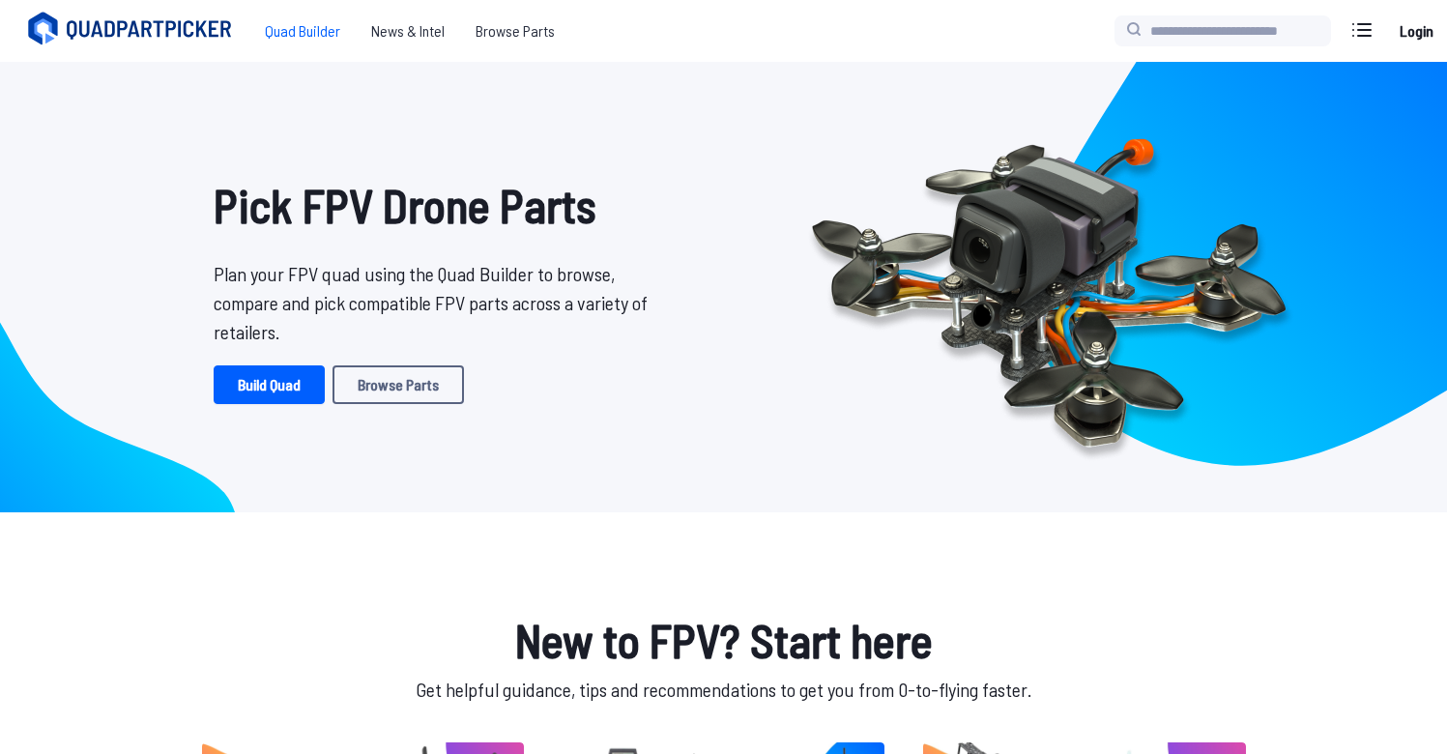
click at [302, 43] on span "Quad Builder" at bounding box center [302, 31] width 106 height 39
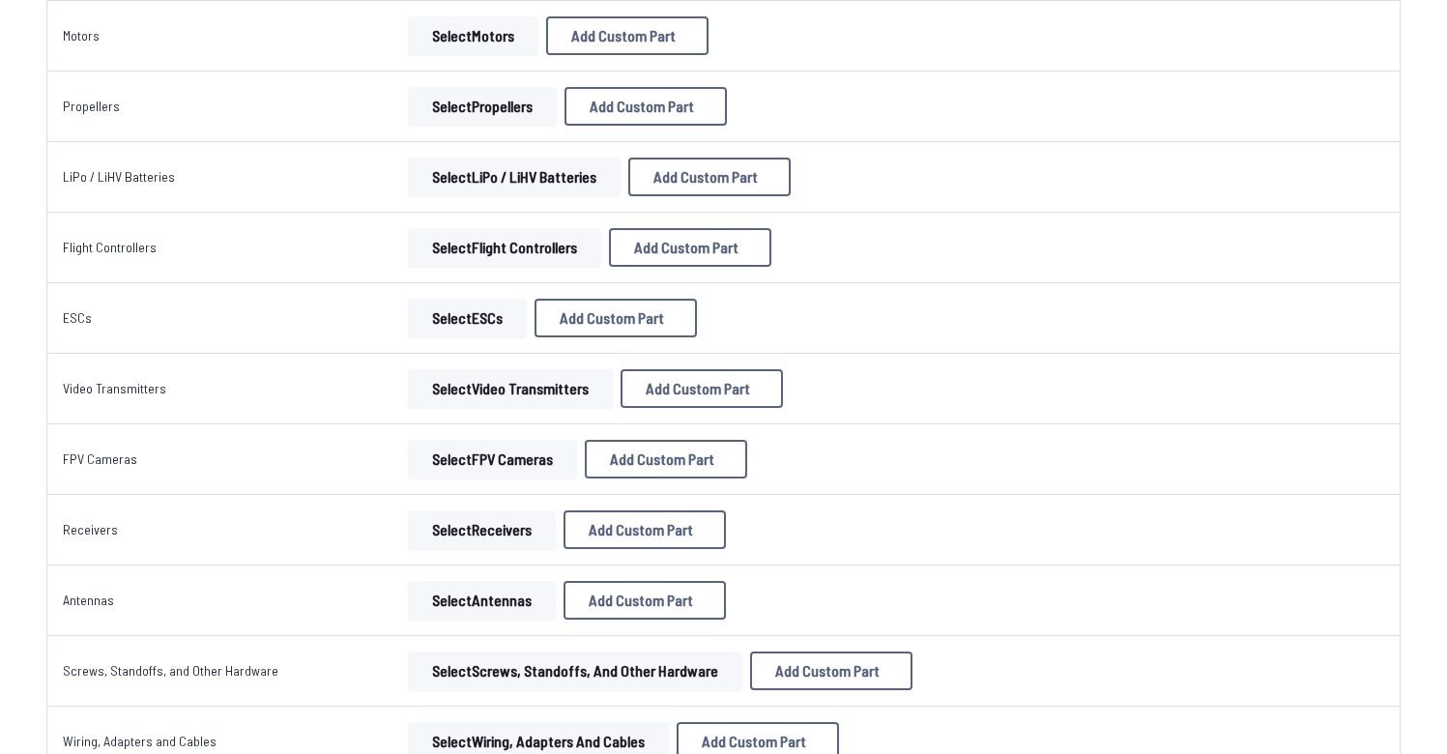
scroll to position [361, 0]
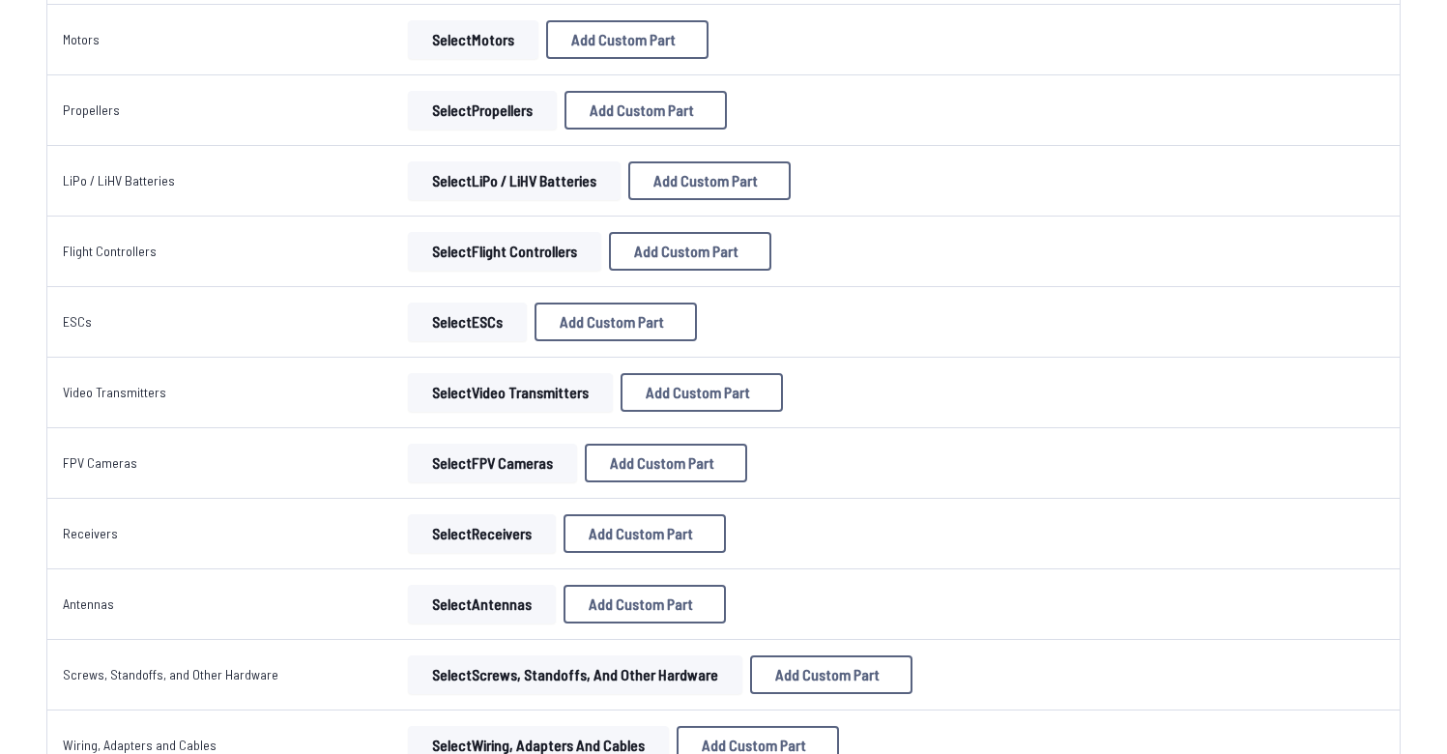
click at [493, 188] on button "Select LiPo / LiHV Batteries" at bounding box center [514, 180] width 213 height 39
click at [534, 174] on button "Select LiPo / LiHV Batteries" at bounding box center [514, 180] width 213 height 39
click at [723, 180] on span "Add Custom Part" at bounding box center [705, 180] width 104 height 15
select select "**********"
click at [443, 188] on div "Add Custom Part Part name* Brand / Manufacturer Price * Link Category Cancel Ad…" at bounding box center [730, 377] width 1461 height 754
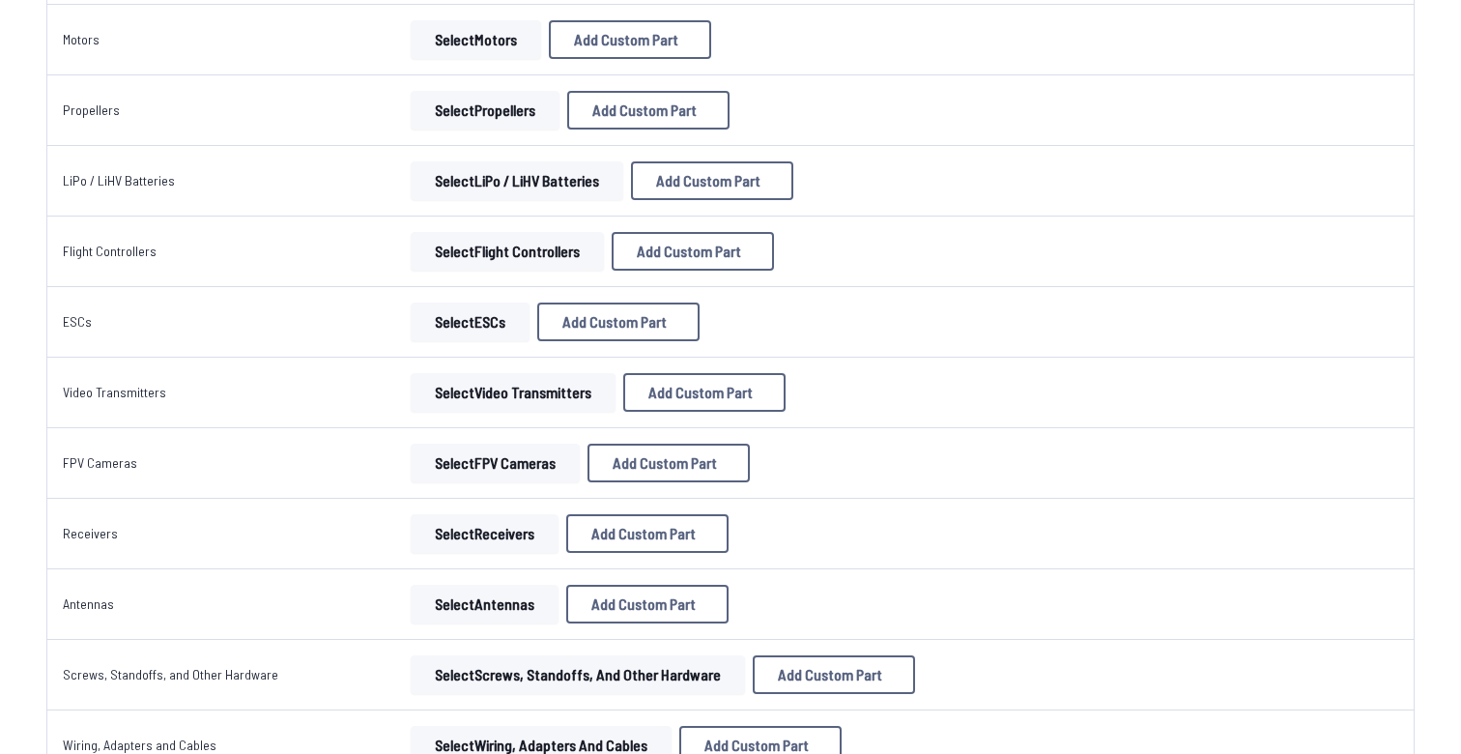
click at [445, 188] on div "Add Custom Part Part name* Brand / Manufacturer Price * Link Category Cancel Ad…" at bounding box center [730, 377] width 1461 height 754
click at [920, 108] on icon at bounding box center [912, 116] width 17 height 17
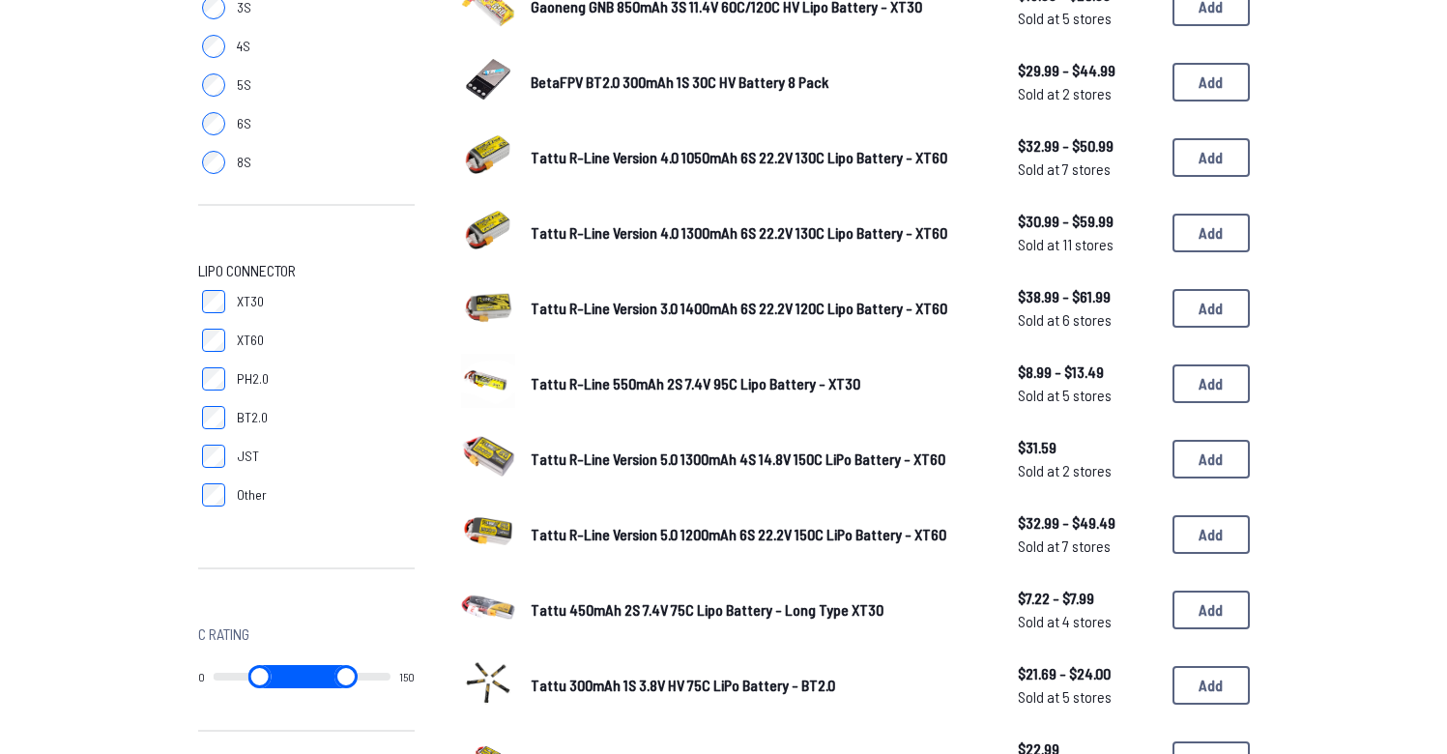
scroll to position [428, 0]
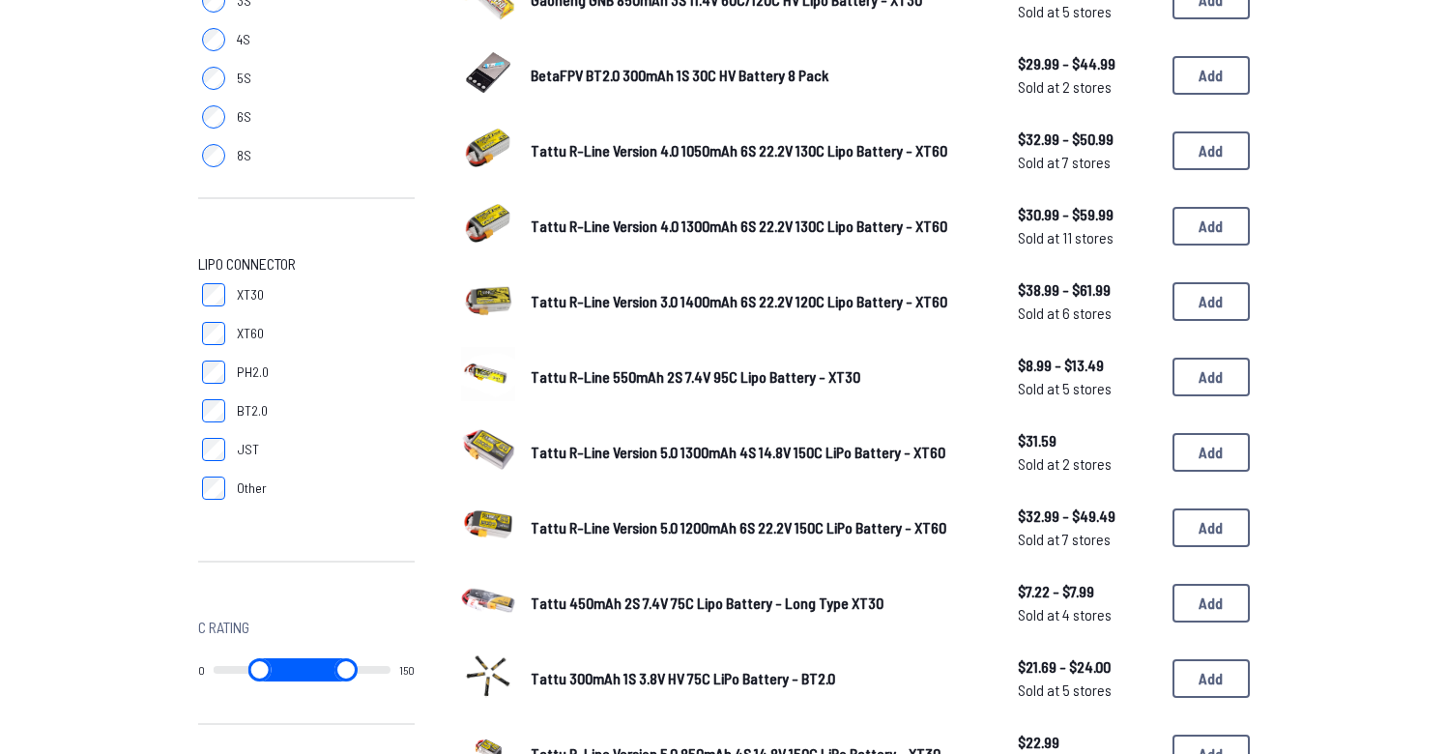
click at [624, 380] on span "Tattu R-Line 550mAh 2S 7.4V 95C Lipo Battery - XT30" at bounding box center [696, 376] width 330 height 18
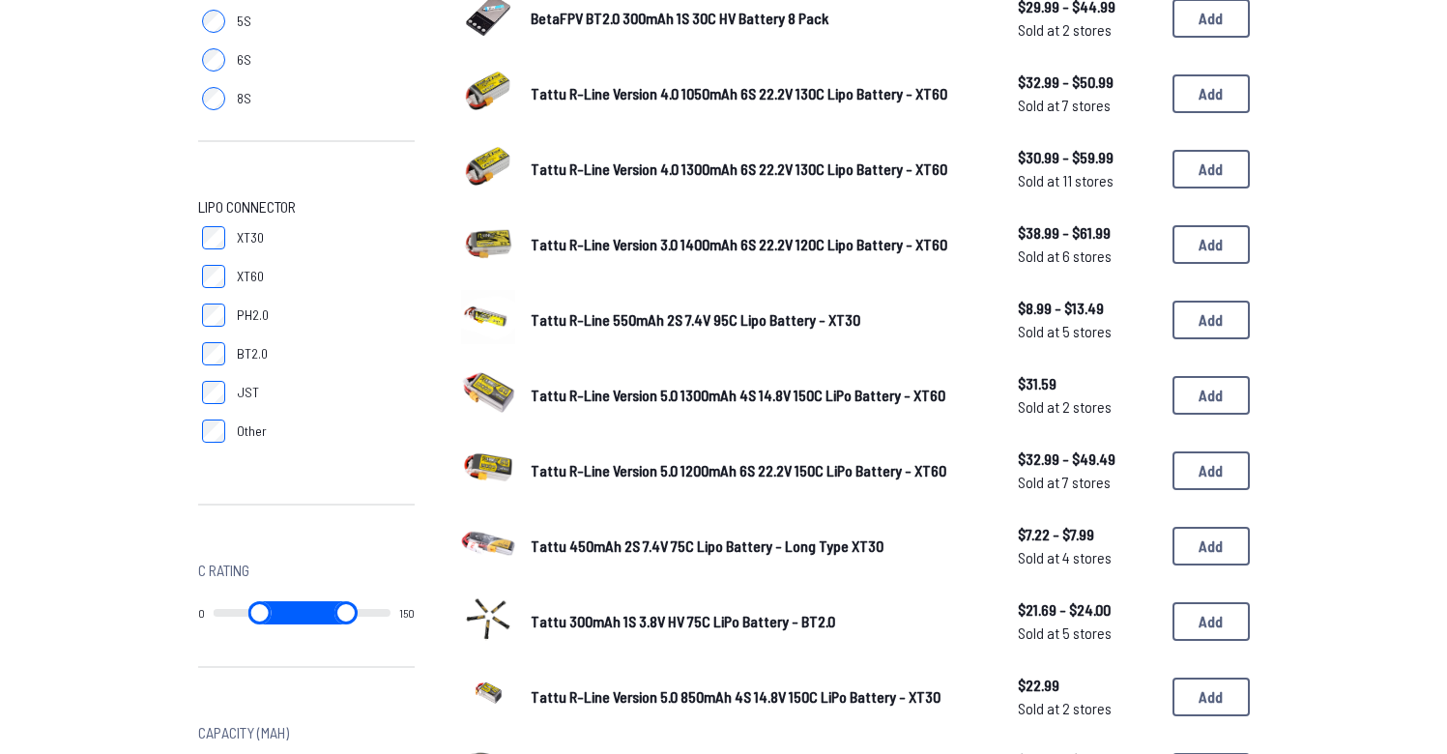
scroll to position [486, 0]
click at [605, 309] on span "Tattu R-Line 550mAh 2S 7.4V 95C Lipo Battery - XT30" at bounding box center [696, 318] width 330 height 18
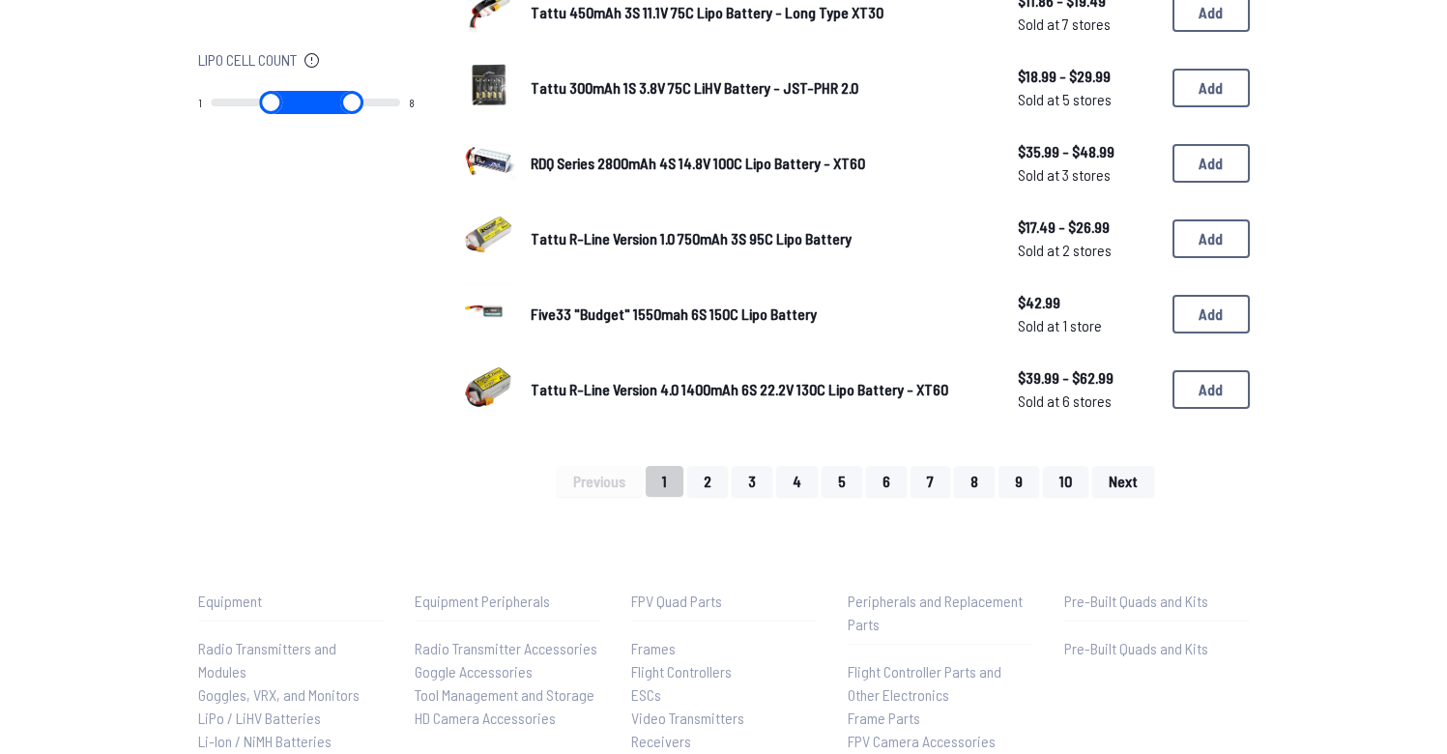
scroll to position [1321, 0]
click at [722, 465] on button "2" at bounding box center [707, 480] width 41 height 31
click at [709, 473] on button "2" at bounding box center [707, 480] width 41 height 31
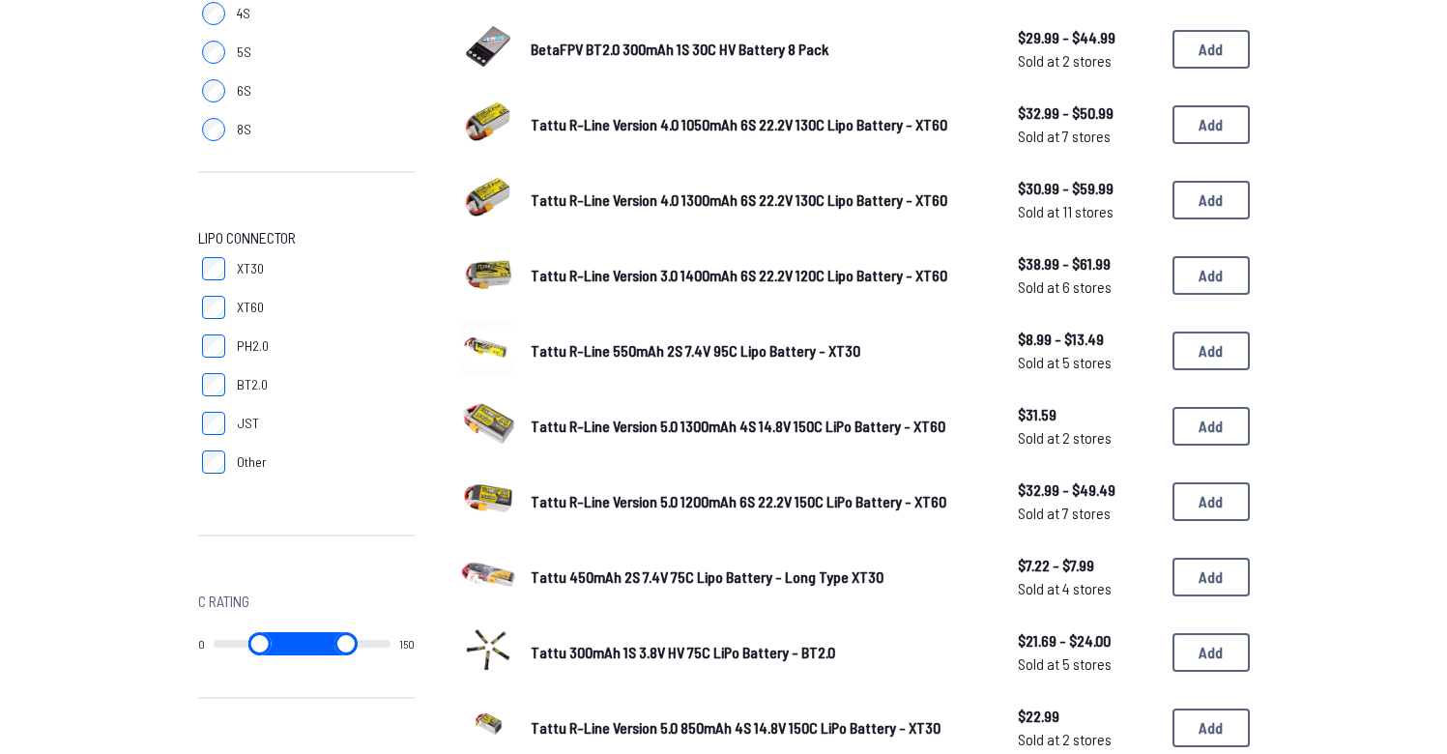
scroll to position [411, 0]
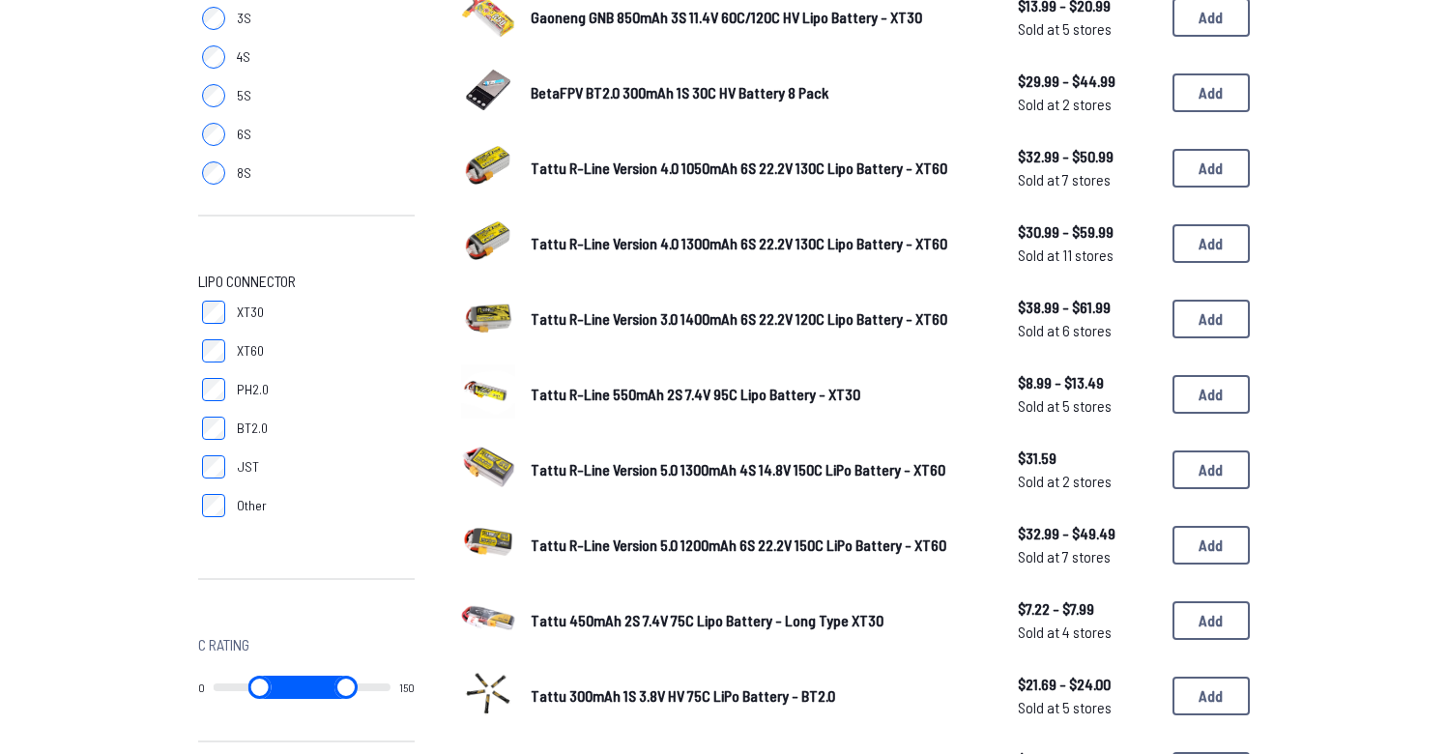
scroll to position [361, 0]
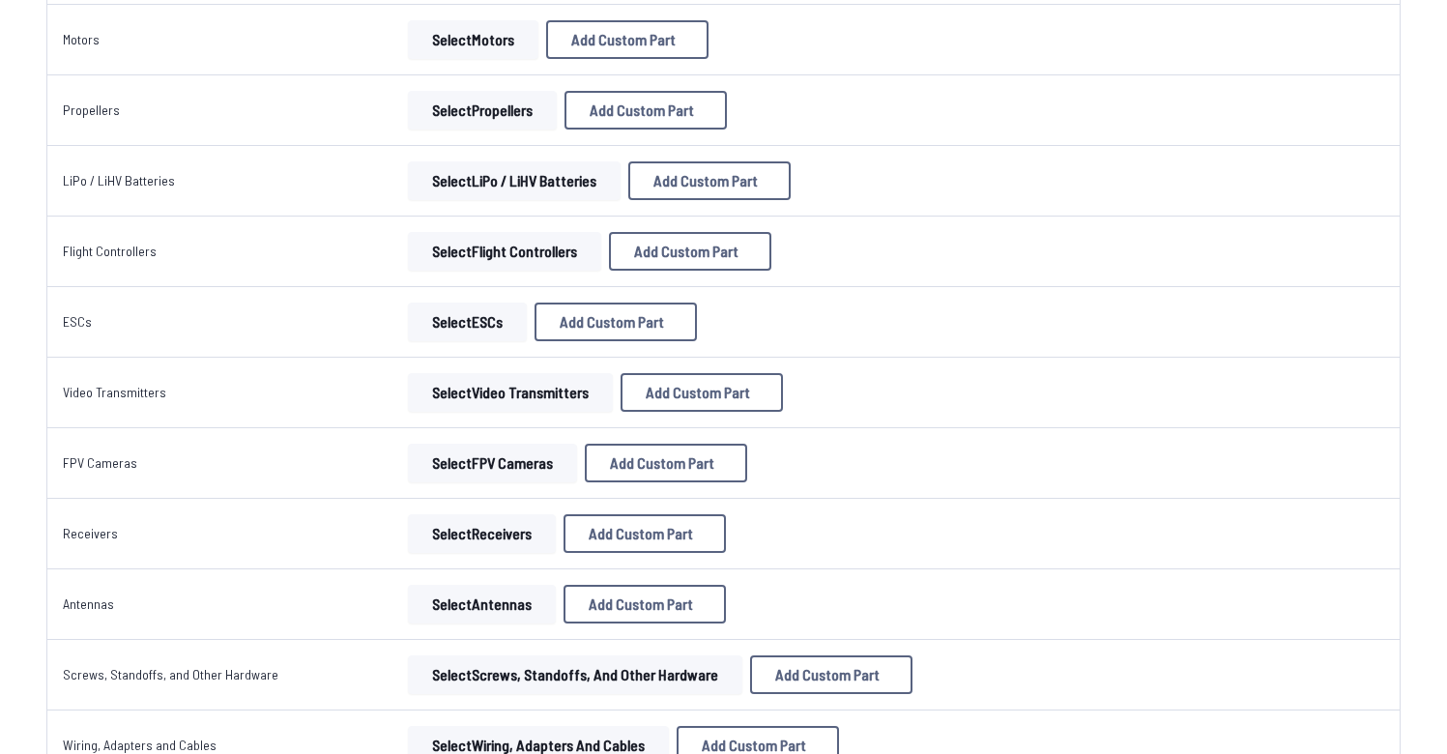
click at [487, 323] on button "Select ESCs" at bounding box center [467, 322] width 119 height 39
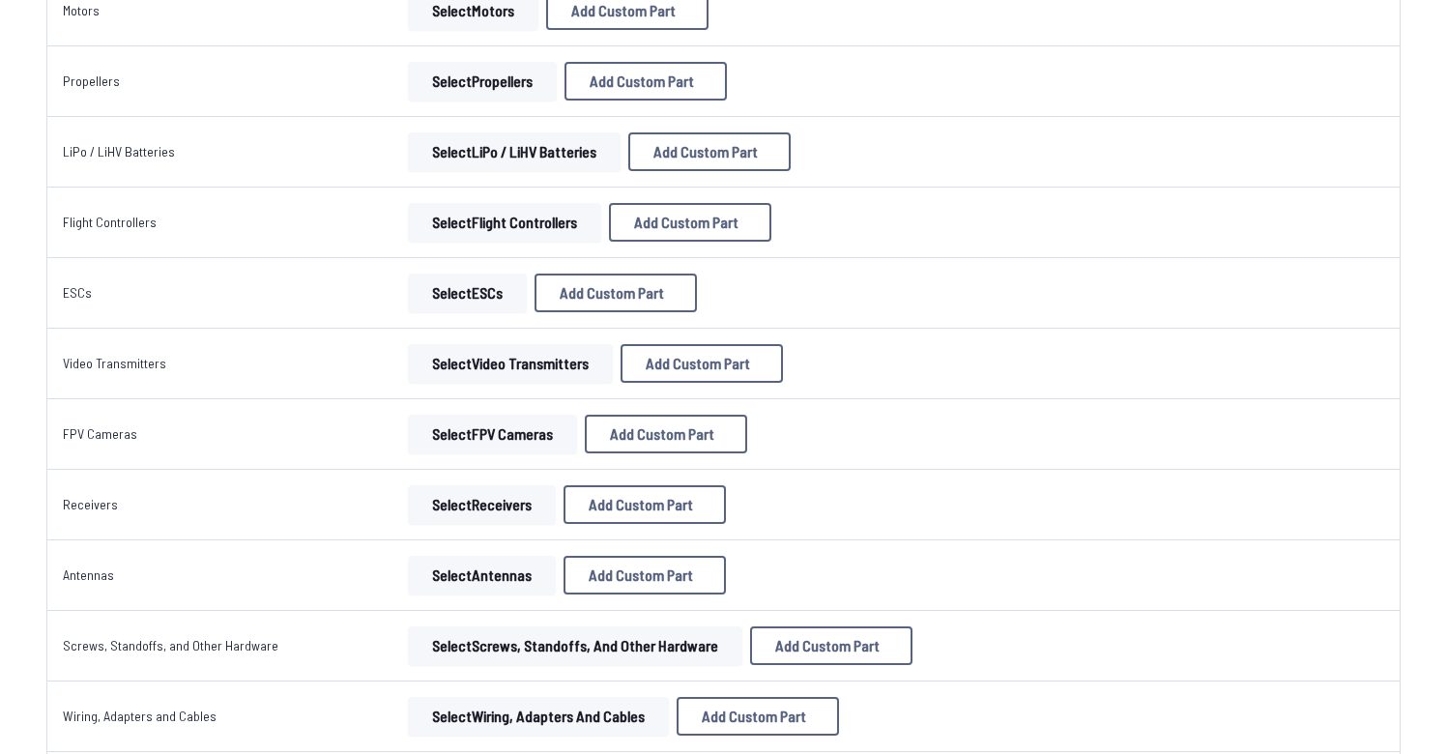
scroll to position [485, 0]
